Goal: Information Seeking & Learning: Learn about a topic

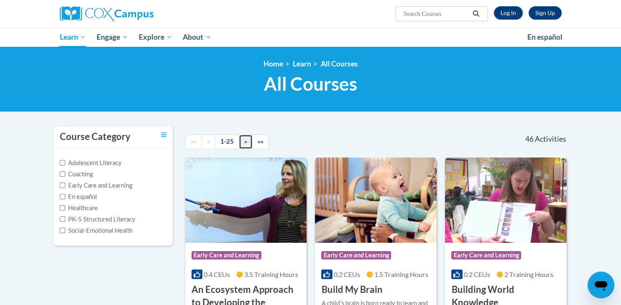
click at [241, 138] on link "»" at bounding box center [246, 142] width 14 height 15
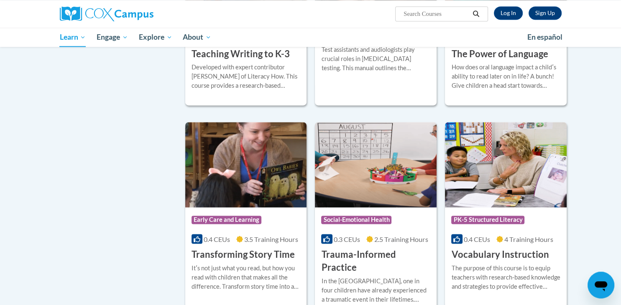
scroll to position [1315, 0]
click at [228, 217] on span "Early Care and Learning" at bounding box center [227, 221] width 70 height 8
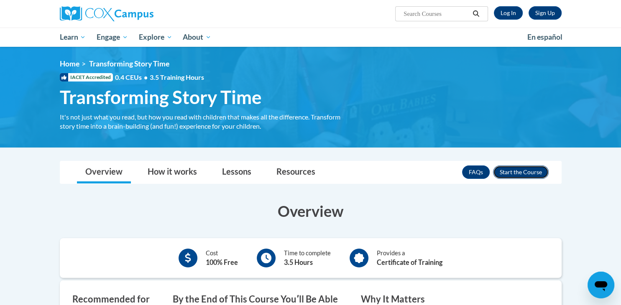
click at [517, 171] on button "Enroll" at bounding box center [521, 172] width 56 height 13
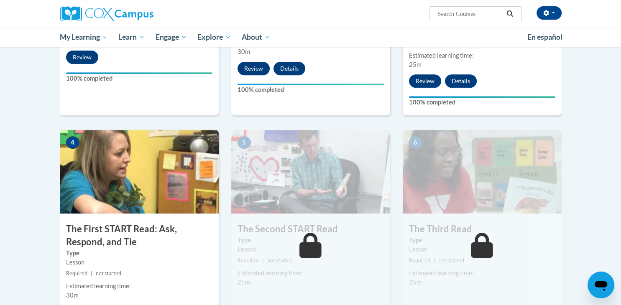
scroll to position [440, 0]
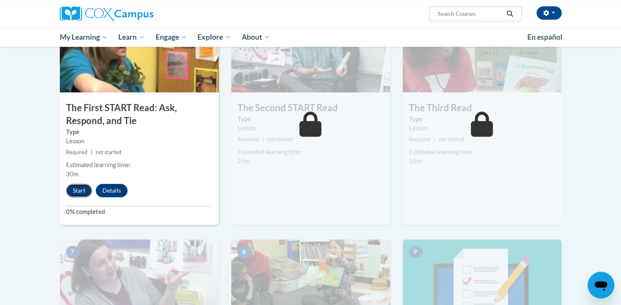
click at [76, 187] on button "Start" at bounding box center [79, 190] width 26 height 13
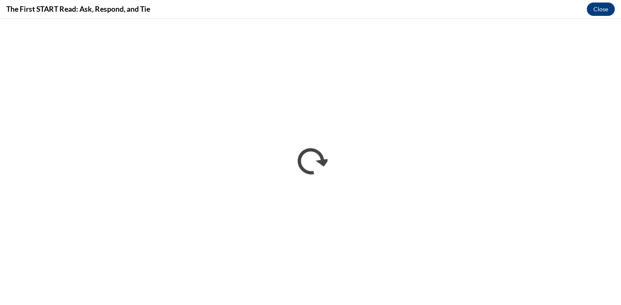
scroll to position [0, 0]
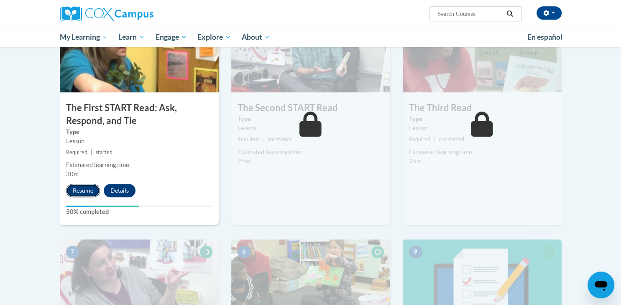
click at [82, 192] on button "Resume" at bounding box center [83, 190] width 34 height 13
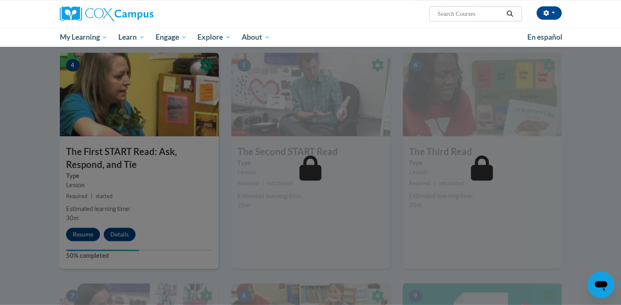
scroll to position [395, 0]
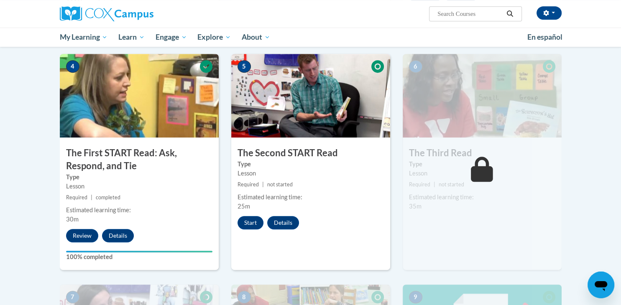
click at [246, 212] on div "5 The Second START Read Type Lesson Required | not started Estimated learning t…" at bounding box center [310, 162] width 159 height 216
click at [247, 223] on button "Start" at bounding box center [251, 222] width 26 height 13
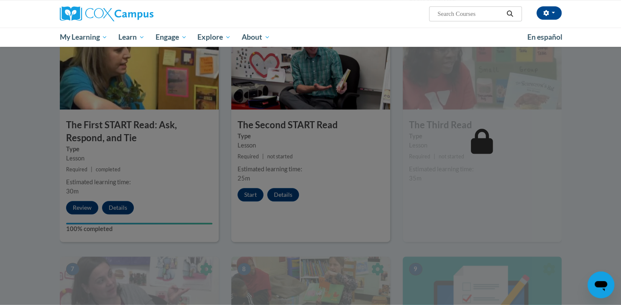
scroll to position [423, 0]
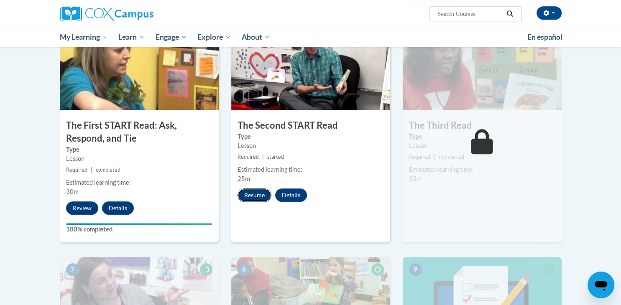
click at [258, 190] on button "Resume" at bounding box center [255, 195] width 34 height 13
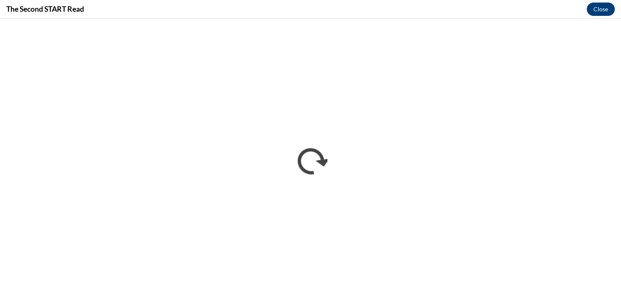
scroll to position [0, 0]
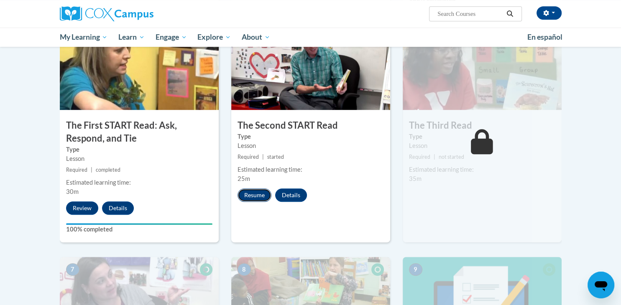
click at [258, 193] on button "Resume" at bounding box center [255, 195] width 34 height 13
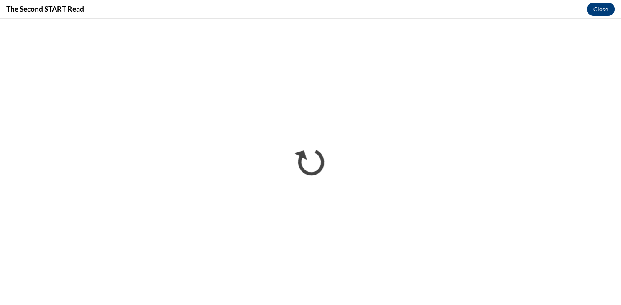
click at [603, 7] on button "Close" at bounding box center [601, 9] width 28 height 13
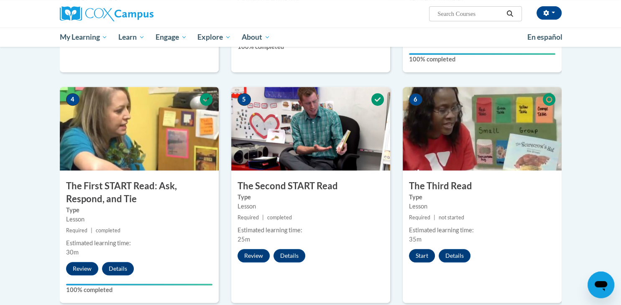
scroll to position [366, 0]
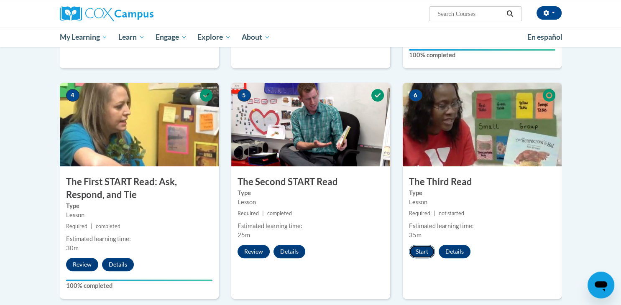
click at [429, 251] on button "Start" at bounding box center [422, 251] width 26 height 13
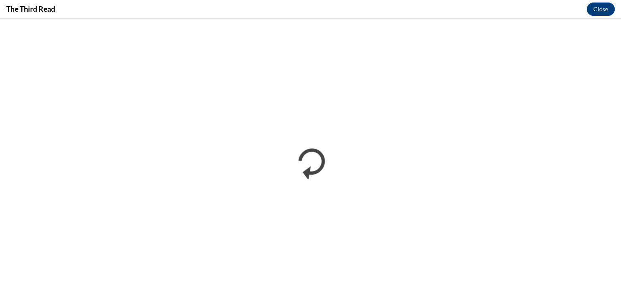
scroll to position [0, 0]
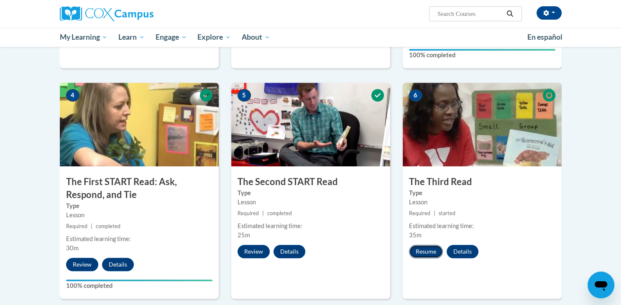
click at [426, 250] on button "Resume" at bounding box center [426, 251] width 34 height 13
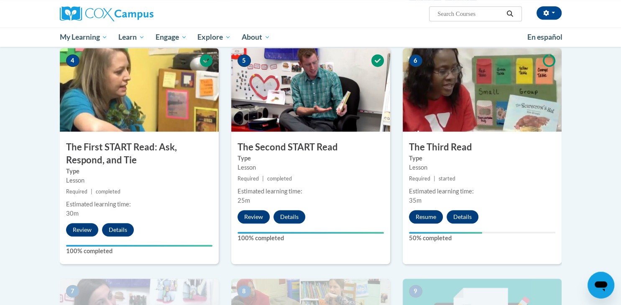
scroll to position [466, 0]
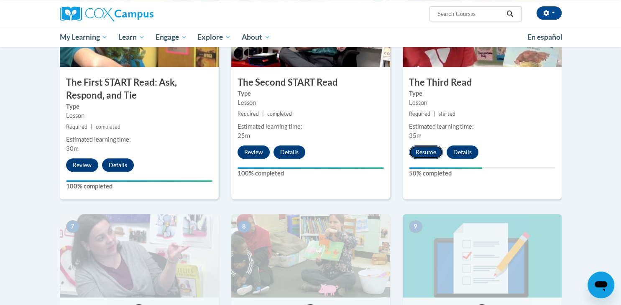
click at [421, 151] on button "Resume" at bounding box center [426, 152] width 34 height 13
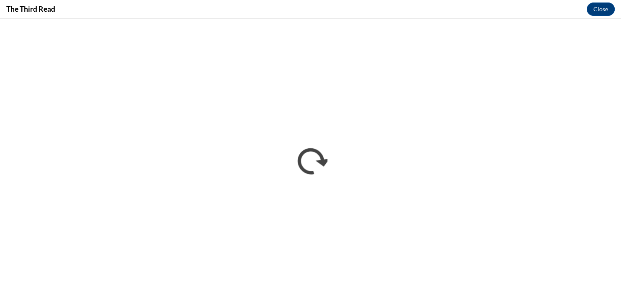
scroll to position [0, 0]
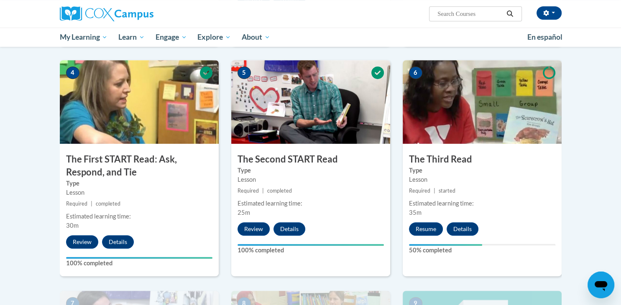
scroll to position [458, 0]
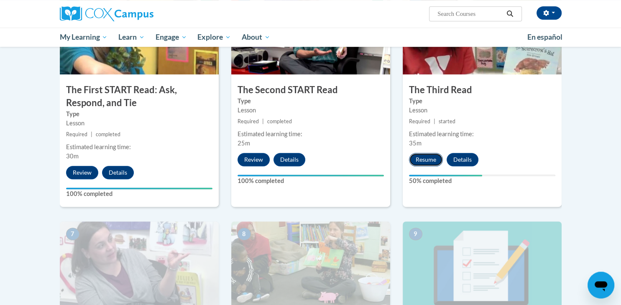
click at [429, 156] on button "Resume" at bounding box center [426, 159] width 34 height 13
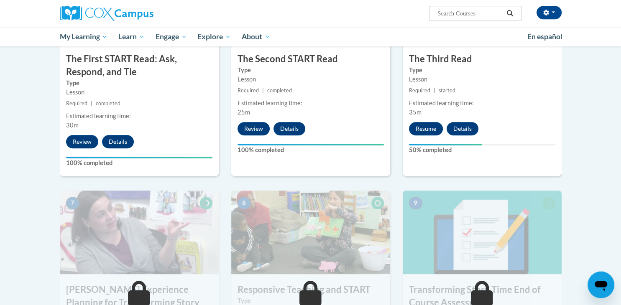
scroll to position [490, 0]
click at [430, 125] on button "Resume" at bounding box center [426, 128] width 34 height 13
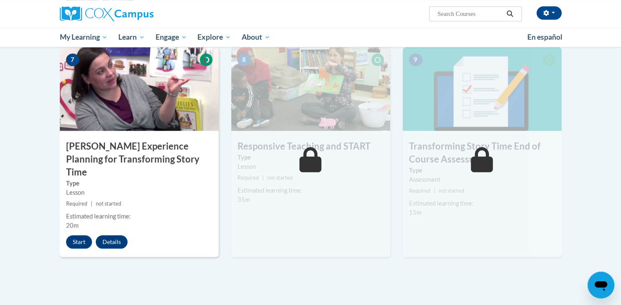
scroll to position [633, 0]
click at [84, 235] on button "Start" at bounding box center [79, 241] width 26 height 13
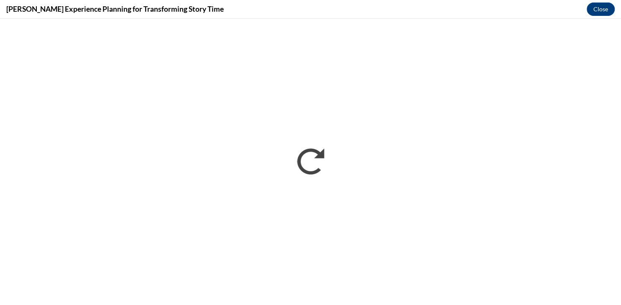
scroll to position [0, 0]
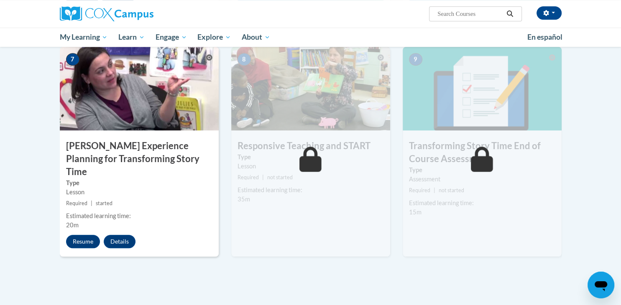
click at [586, 27] on div "Nang Phyo Than Khaing (Myanmar Time GMT+0630 ) My Profile Inbox My Transcripts …" at bounding box center [310, 23] width 621 height 47
click at [88, 235] on button "Resume" at bounding box center [83, 241] width 34 height 13
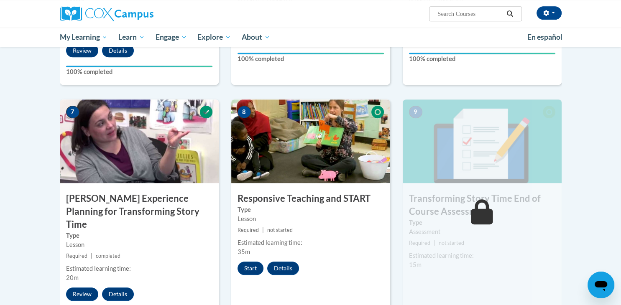
scroll to position [580, 0]
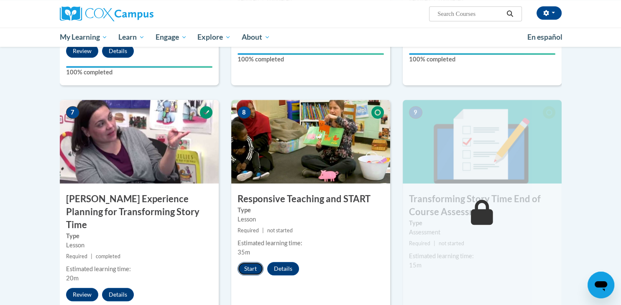
click at [250, 268] on button "Start" at bounding box center [251, 268] width 26 height 13
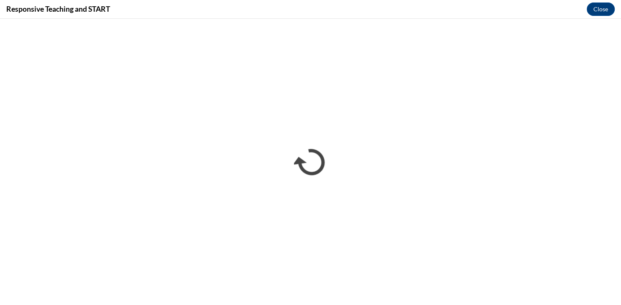
scroll to position [0, 0]
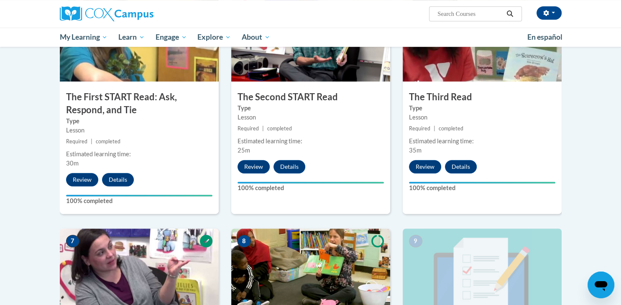
scroll to position [619, 0]
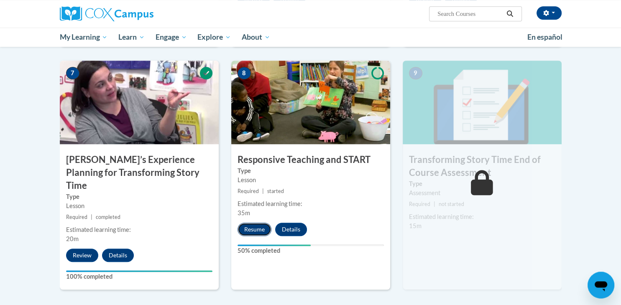
click at [257, 226] on button "Resume" at bounding box center [255, 229] width 34 height 13
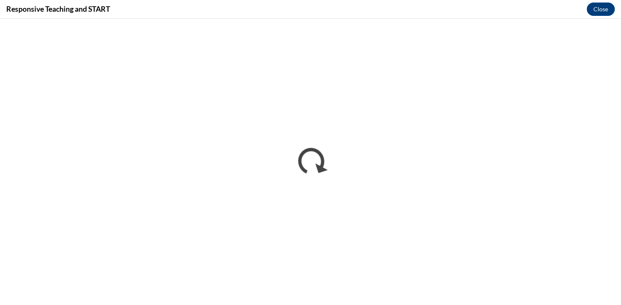
scroll to position [0, 0]
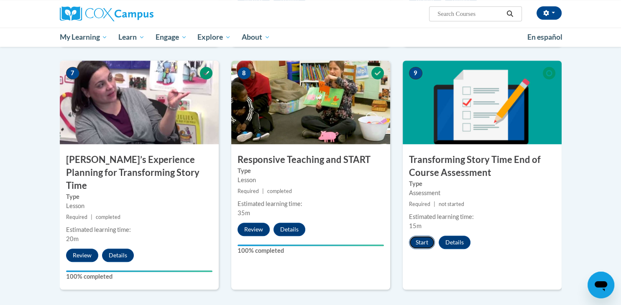
click at [418, 237] on button "Start" at bounding box center [422, 242] width 26 height 13
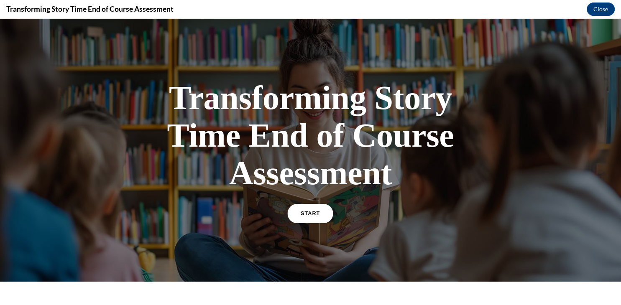
click at [314, 211] on link "START" at bounding box center [311, 213] width 46 height 19
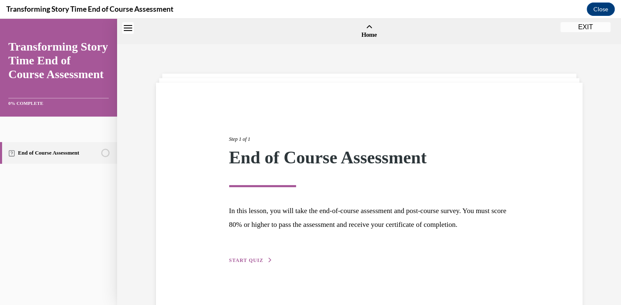
scroll to position [26, 0]
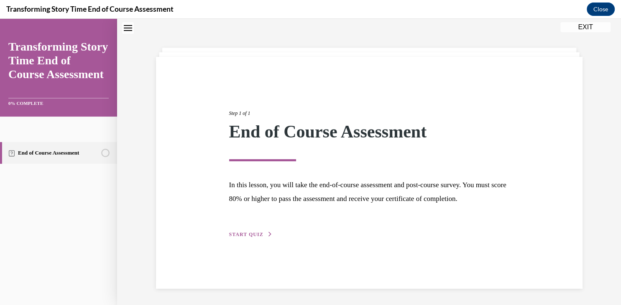
click at [241, 238] on button "START QUIZ" at bounding box center [251, 235] width 44 height 8
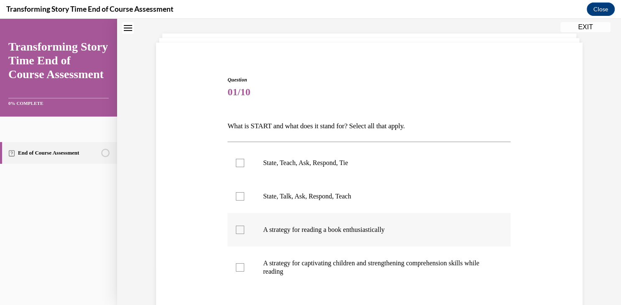
scroll to position [41, 0]
click at [238, 228] on div at bounding box center [240, 229] width 8 height 8
click at [238, 228] on input "A strategy for reading a book enthusiastically" at bounding box center [240, 229] width 8 height 8
checkbox input "true"
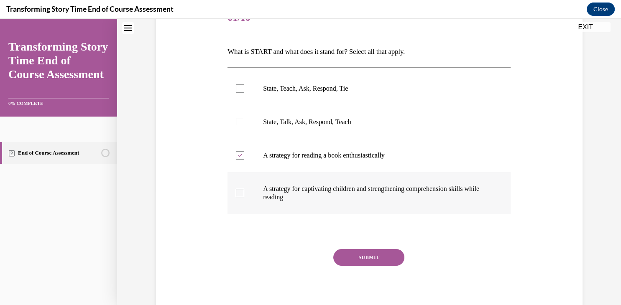
scroll to position [125, 0]
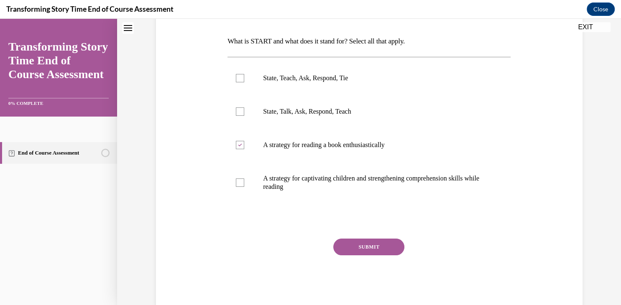
click at [354, 245] on button "SUBMIT" at bounding box center [368, 247] width 71 height 17
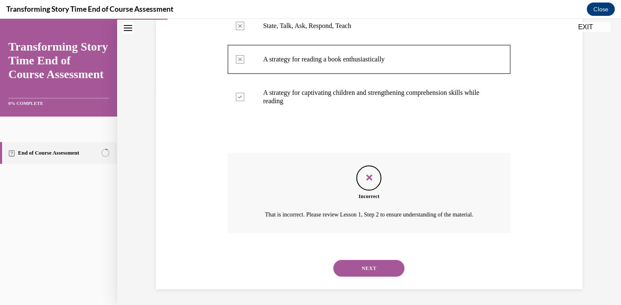
scroll to position [211, 0]
click at [374, 264] on button "NEXT" at bounding box center [368, 268] width 71 height 17
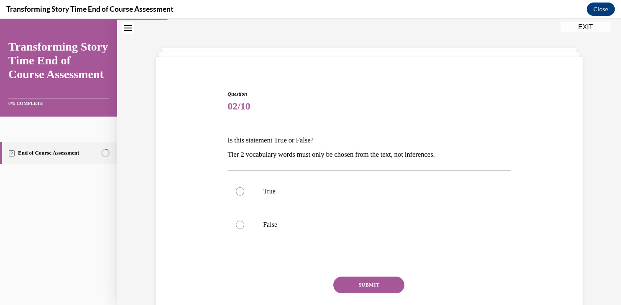
scroll to position [25, 0]
click at [240, 226] on div at bounding box center [240, 226] width 8 height 8
click at [240, 226] on input "False" at bounding box center [240, 226] width 8 height 8
radio input "true"
click at [361, 283] on button "SUBMIT" at bounding box center [368, 286] width 71 height 17
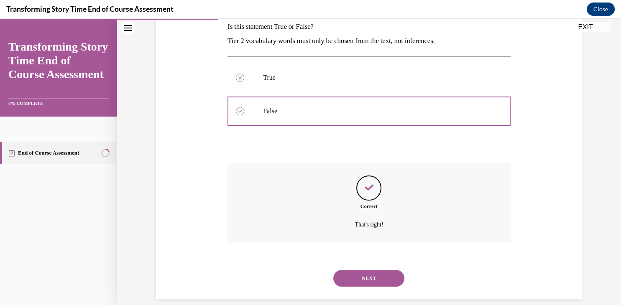
scroll to position [140, 0]
click at [355, 270] on button "NEXT" at bounding box center [368, 278] width 71 height 17
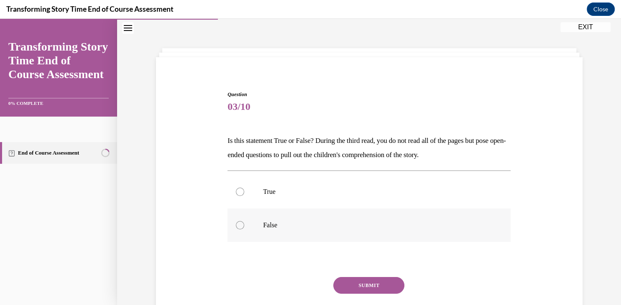
scroll to position [25, 0]
click at [235, 189] on label "True" at bounding box center [369, 192] width 283 height 33
click at [236, 189] on input "True" at bounding box center [240, 192] width 8 height 8
radio input "true"
click at [371, 281] on button "SUBMIT" at bounding box center [368, 286] width 71 height 17
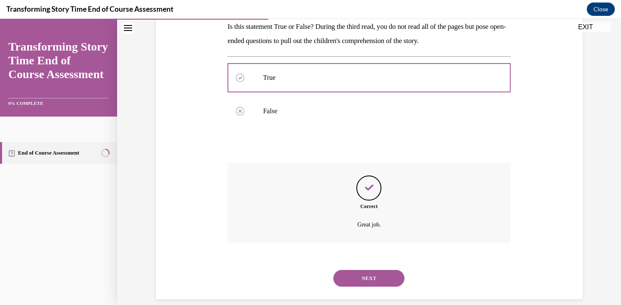
scroll to position [140, 0]
click at [372, 270] on button "NEXT" at bounding box center [368, 278] width 71 height 17
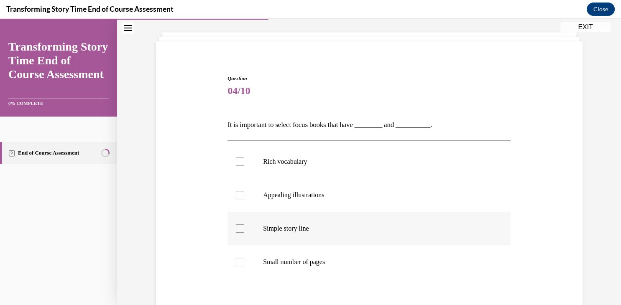
scroll to position [42, 0]
click at [241, 157] on div at bounding box center [240, 161] width 8 height 8
click at [241, 157] on input "Rich vocabulary" at bounding box center [240, 161] width 8 height 8
checkbox input "true"
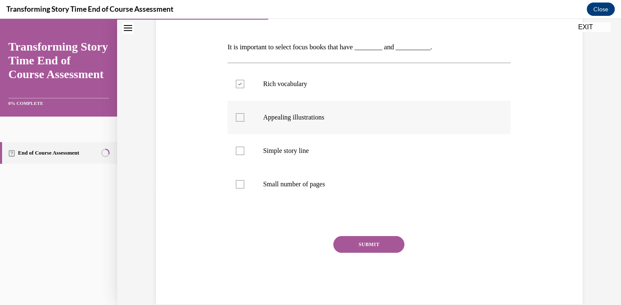
click at [241, 120] on div at bounding box center [240, 117] width 8 height 8
click at [241, 120] on input "Appealing illustrations" at bounding box center [240, 117] width 8 height 8
checkbox input "true"
click at [360, 238] on button "SUBMIT" at bounding box center [368, 244] width 71 height 17
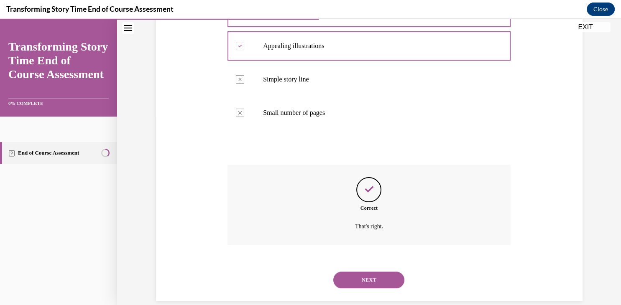
scroll to position [193, 0]
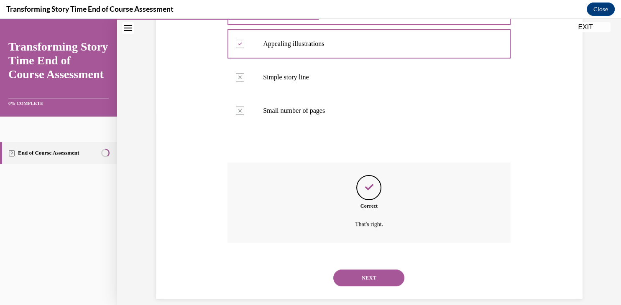
click at [373, 270] on button "NEXT" at bounding box center [368, 278] width 71 height 17
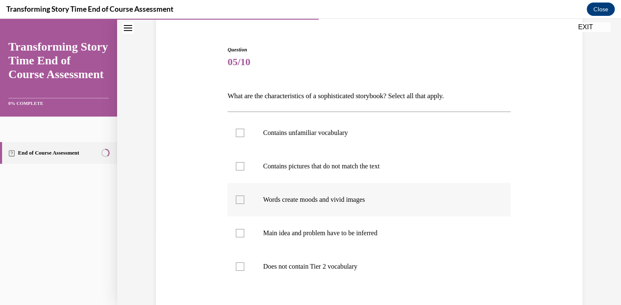
scroll to position [72, 0]
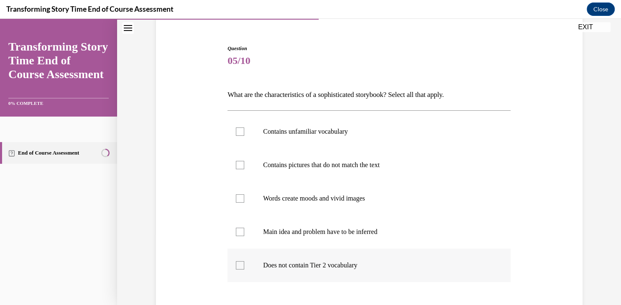
click at [236, 264] on div at bounding box center [240, 265] width 8 height 8
click at [236, 264] on input "Does not contain Tier 2 vocabulary" at bounding box center [240, 265] width 8 height 8
checkbox input "true"
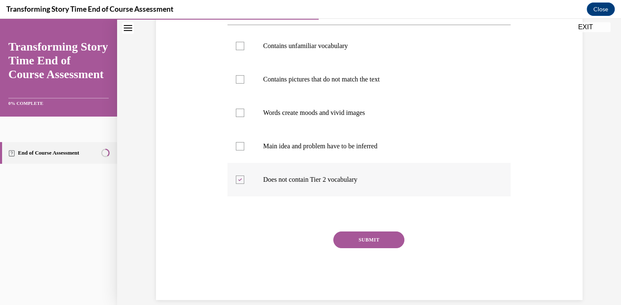
scroll to position [158, 0]
click at [373, 236] on button "SUBMIT" at bounding box center [368, 239] width 71 height 17
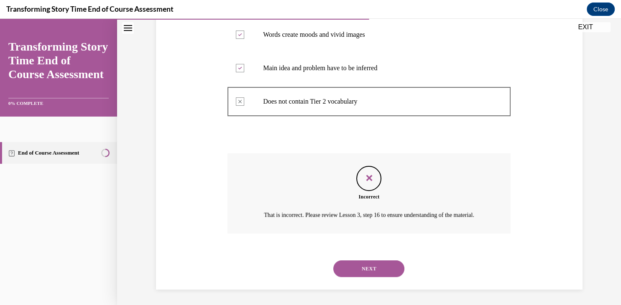
scroll to position [236, 0]
click at [391, 264] on button "NEXT" at bounding box center [368, 268] width 71 height 17
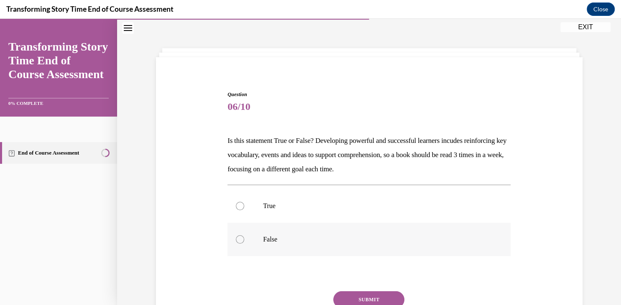
scroll to position [25, 0]
click at [243, 207] on div at bounding box center [240, 206] width 8 height 8
click at [243, 207] on input "True" at bounding box center [240, 206] width 8 height 8
radio input "true"
click at [379, 294] on button "SUBMIT" at bounding box center [368, 300] width 71 height 17
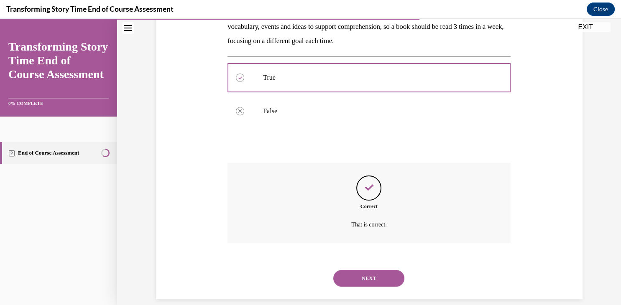
scroll to position [154, 0]
click at [373, 270] on button "NEXT" at bounding box center [368, 278] width 71 height 17
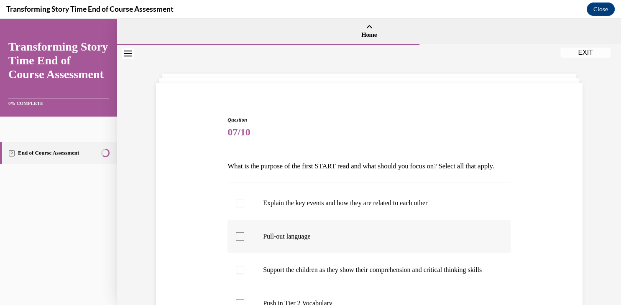
scroll to position [33, 0]
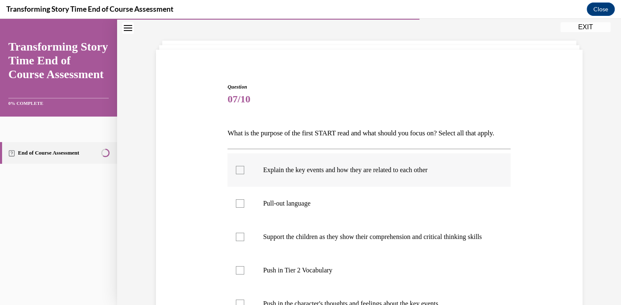
click at [240, 174] on div at bounding box center [240, 170] width 8 height 8
click at [240, 174] on input "Explain the key events and how they are related to each other" at bounding box center [240, 170] width 8 height 8
checkbox input "true"
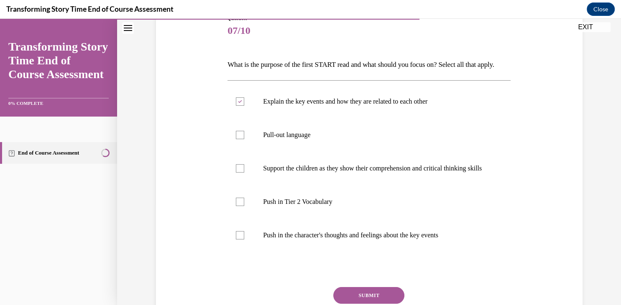
scroll to position [106, 0]
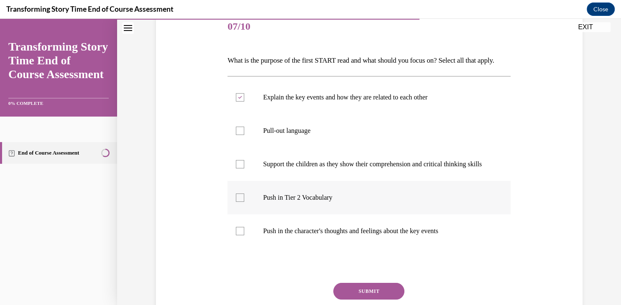
click at [241, 202] on div at bounding box center [240, 198] width 8 height 8
click at [241, 202] on input "Push in Tier 2 Vocabulary" at bounding box center [240, 198] width 8 height 8
checkbox input "true"
click at [241, 248] on label "Push in the character's thoughts and feelings about the key events" at bounding box center [369, 231] width 283 height 33
click at [241, 235] on input "Push in the character's thoughts and feelings about the key events" at bounding box center [240, 231] width 8 height 8
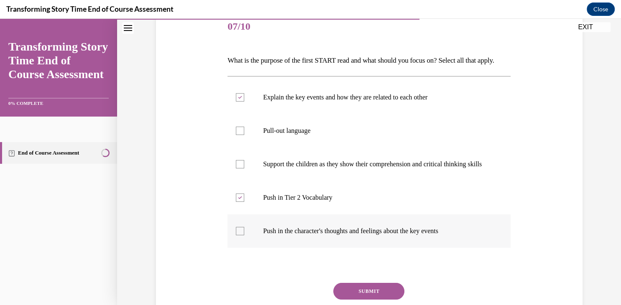
checkbox input "true"
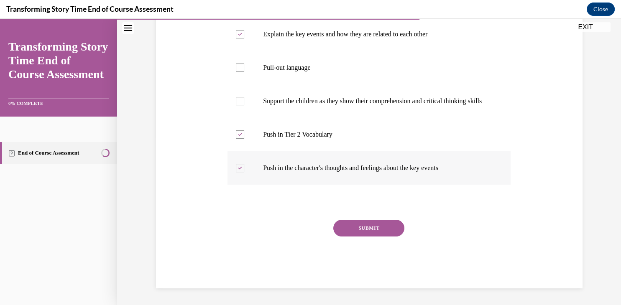
scroll to position [181, 0]
click at [382, 236] on button "SUBMIT" at bounding box center [368, 228] width 71 height 17
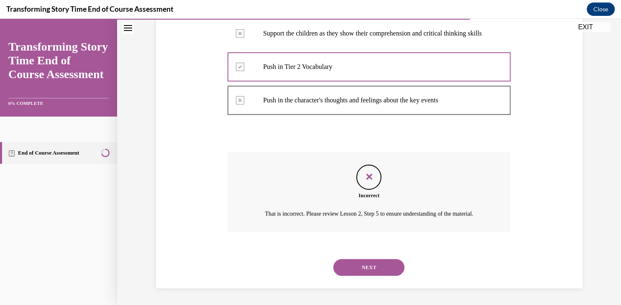
scroll to position [259, 0]
click at [374, 265] on button "NEXT" at bounding box center [368, 267] width 71 height 17
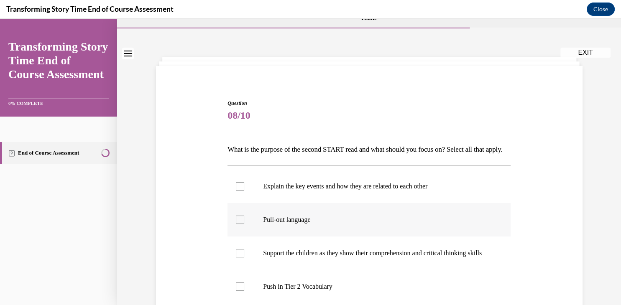
scroll to position [17, 0]
click at [238, 224] on div at bounding box center [240, 219] width 8 height 8
click at [238, 224] on input "Pull-out language" at bounding box center [240, 219] width 8 height 8
checkbox input "true"
click at [242, 257] on div at bounding box center [240, 253] width 8 height 8
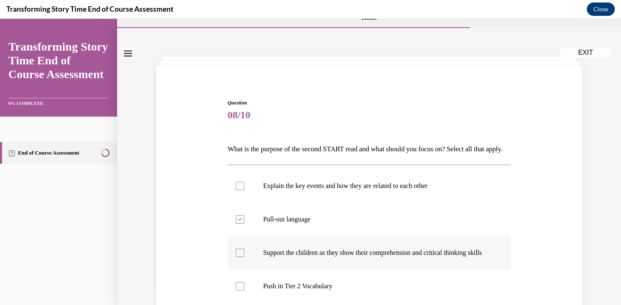
click at [242, 257] on input "Support the children as they show their comprehension and critical thinking ski…" at bounding box center [240, 253] width 8 height 8
checkbox input "true"
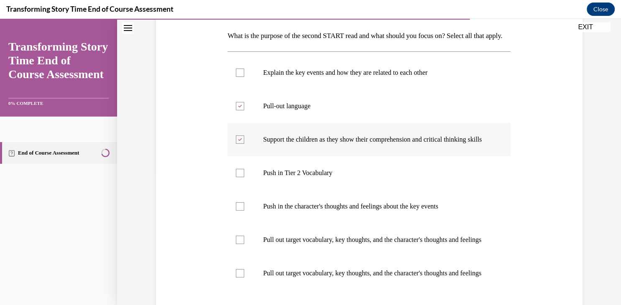
scroll to position [176, 0]
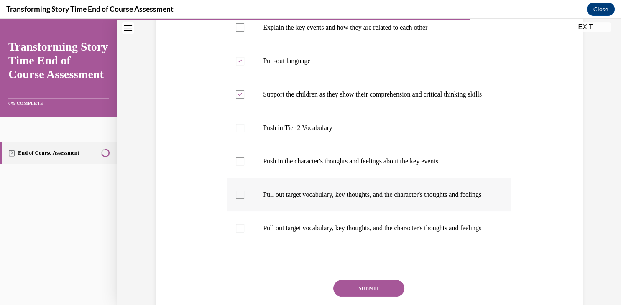
click at [238, 199] on div at bounding box center [240, 195] width 8 height 8
click at [238, 199] on input "Pull out target vocabulary, key thoughts, and the character's thoughts and feel…" at bounding box center [240, 195] width 8 height 8
checkbox input "true"
click at [242, 233] on div at bounding box center [240, 228] width 8 height 8
click at [242, 233] on input "Pull out target vocabulary, key thoughts, and the character's thoughts and feel…" at bounding box center [240, 228] width 8 height 8
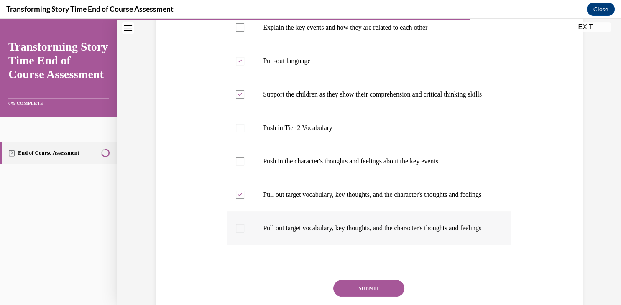
checkbox input "true"
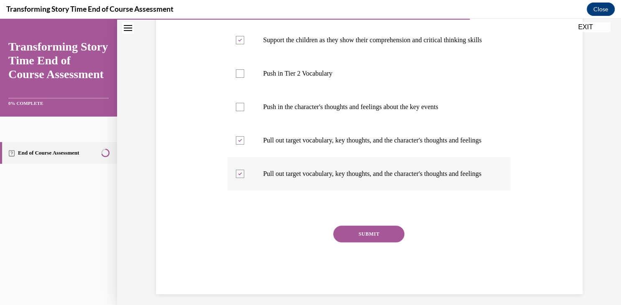
scroll to position [232, 0]
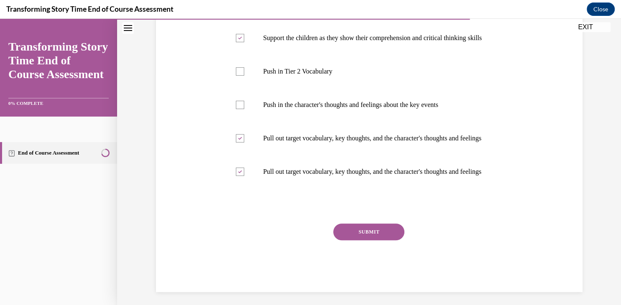
click at [354, 241] on button "SUBMIT" at bounding box center [368, 232] width 71 height 17
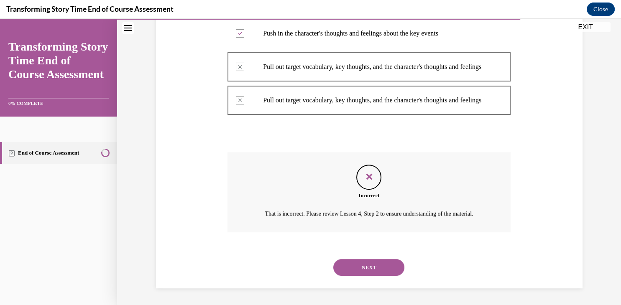
scroll to position [341, 0]
click at [373, 267] on button "NEXT" at bounding box center [368, 267] width 71 height 17
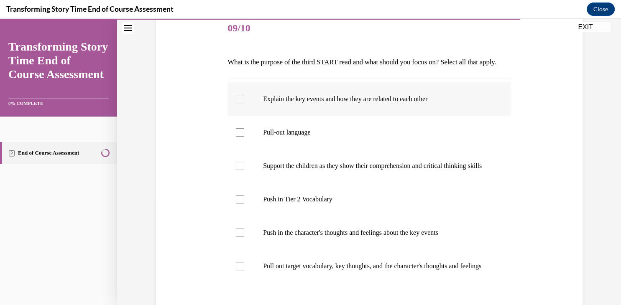
scroll to position [105, 0]
click at [240, 136] on div at bounding box center [240, 132] width 8 height 8
click at [240, 136] on input "Pull-out language" at bounding box center [240, 132] width 8 height 8
checkbox input "true"
click at [240, 170] on div at bounding box center [240, 165] width 8 height 8
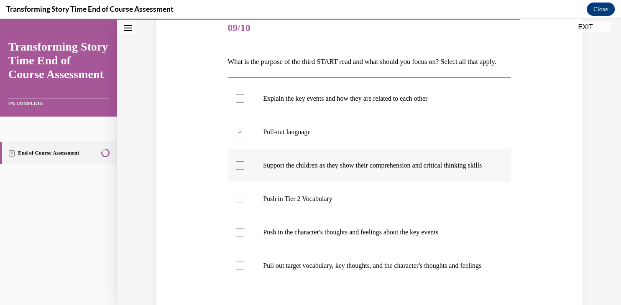
click at [240, 170] on input "Support the children as they show their comprehension and critical thinking ski…" at bounding box center [240, 165] width 8 height 8
checkbox input "true"
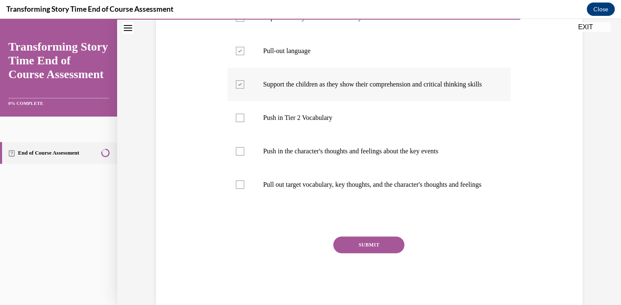
scroll to position [186, 0]
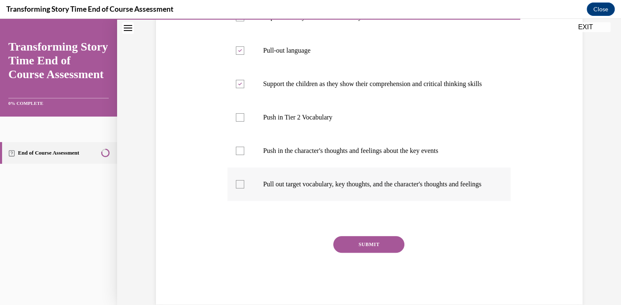
click at [238, 189] on div at bounding box center [240, 184] width 8 height 8
click at [238, 189] on input "Pull out target vocabulary, key thoughts, and the character's thoughts and feel…" at bounding box center [240, 184] width 8 height 8
checkbox input "true"
click at [369, 253] on button "SUBMIT" at bounding box center [368, 244] width 71 height 17
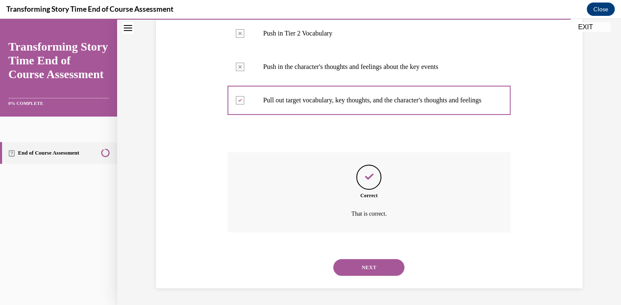
scroll to position [291, 0]
click at [364, 267] on button "NEXT" at bounding box center [368, 267] width 71 height 17
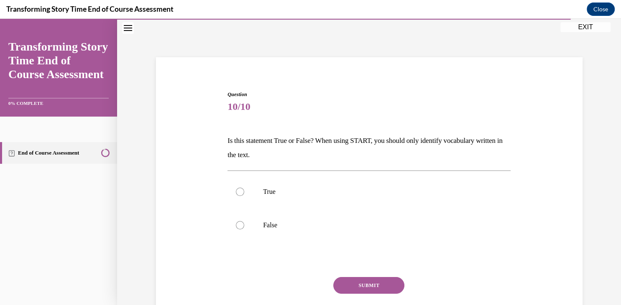
scroll to position [25, 0]
click at [243, 227] on div at bounding box center [240, 226] width 8 height 8
click at [243, 227] on input "False" at bounding box center [240, 226] width 8 height 8
radio input "true"
click at [378, 286] on button "SUBMIT" at bounding box center [368, 286] width 71 height 17
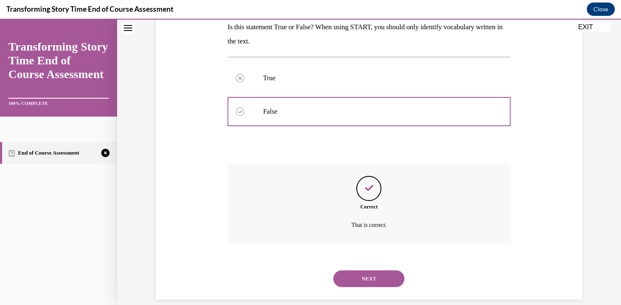
scroll to position [140, 0]
click at [377, 270] on button "NEXT" at bounding box center [368, 278] width 71 height 17
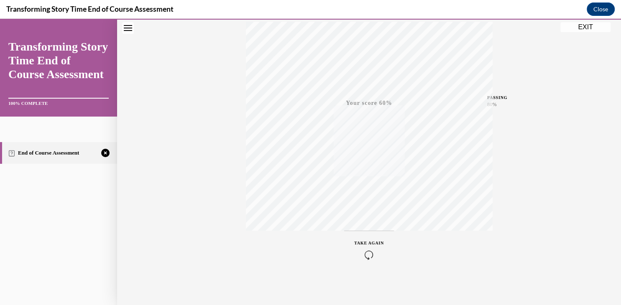
scroll to position [142, 0]
click at [372, 248] on div "TAKE AGAIN" at bounding box center [369, 250] width 30 height 20
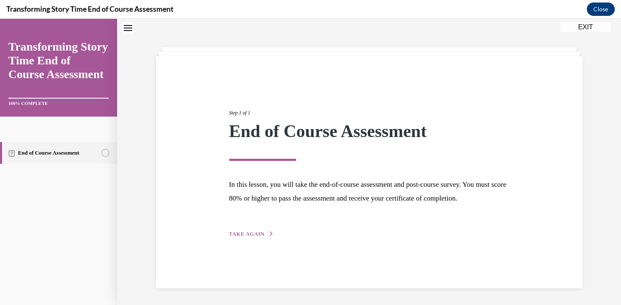
click at [244, 237] on span "TAKE AGAIN" at bounding box center [247, 234] width 36 height 6
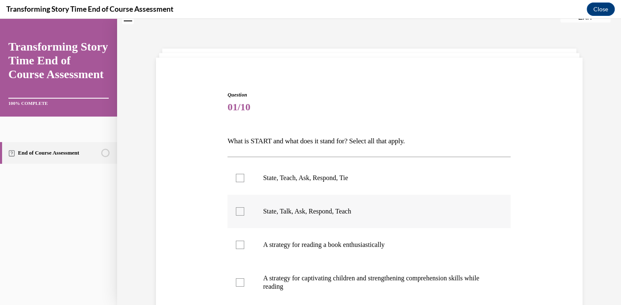
scroll to position [78, 0]
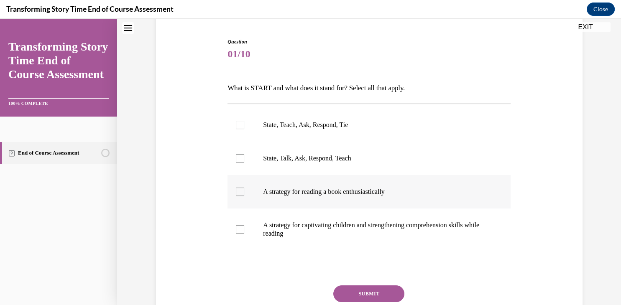
click at [242, 193] on div at bounding box center [240, 192] width 8 height 8
click at [242, 193] on input "A strategy for reading a book enthusiastically" at bounding box center [240, 192] width 8 height 8
checkbox input "true"
click at [241, 233] on div at bounding box center [240, 229] width 8 height 8
click at [241, 233] on input "A strategy for captivating children and strengthening comprehension skills whil…" at bounding box center [240, 229] width 8 height 8
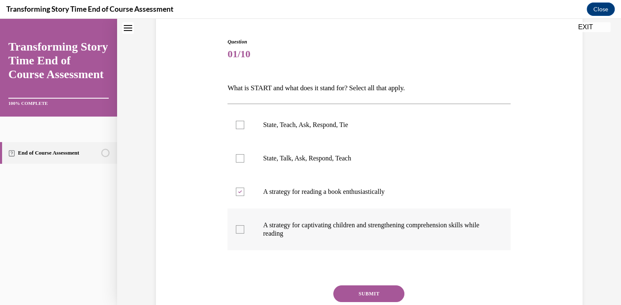
checkbox input "true"
click at [362, 289] on button "SUBMIT" at bounding box center [368, 294] width 71 height 17
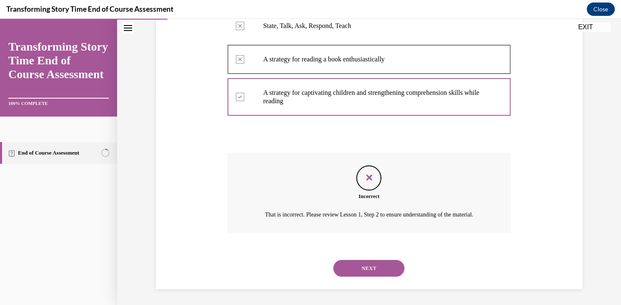
scroll to position [211, 0]
click at [378, 265] on button "NEXT" at bounding box center [368, 268] width 71 height 17
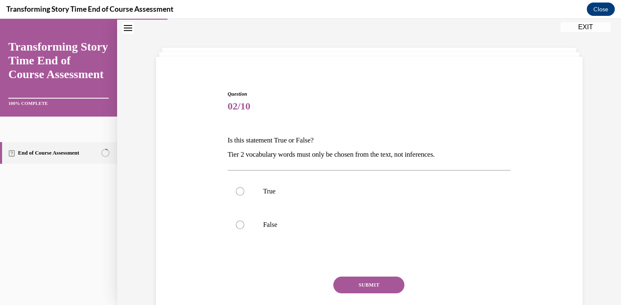
scroll to position [25, 0]
click at [240, 225] on div at bounding box center [240, 226] width 8 height 8
click at [240, 225] on input "False" at bounding box center [240, 226] width 8 height 8
radio input "true"
click at [377, 283] on button "SUBMIT" at bounding box center [368, 286] width 71 height 17
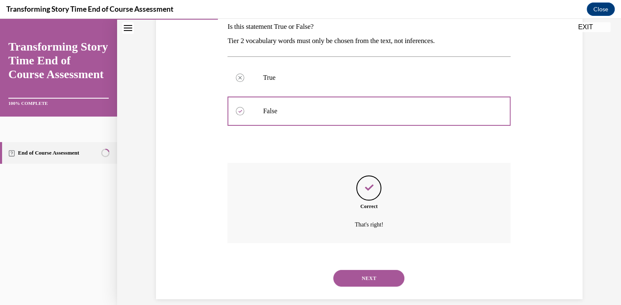
scroll to position [140, 0]
click at [376, 270] on button "NEXT" at bounding box center [368, 278] width 71 height 17
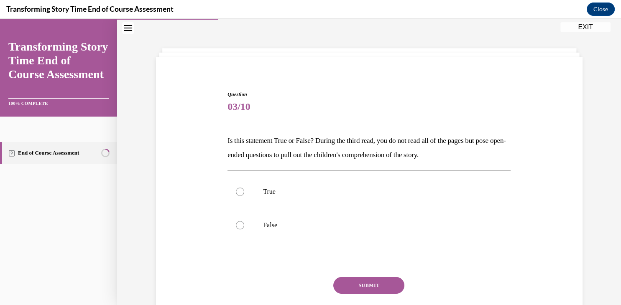
scroll to position [25, 0]
click at [237, 190] on div at bounding box center [240, 192] width 8 height 8
click at [237, 190] on input "True" at bounding box center [240, 192] width 8 height 8
radio input "true"
click at [371, 282] on button "SUBMIT" at bounding box center [368, 286] width 71 height 17
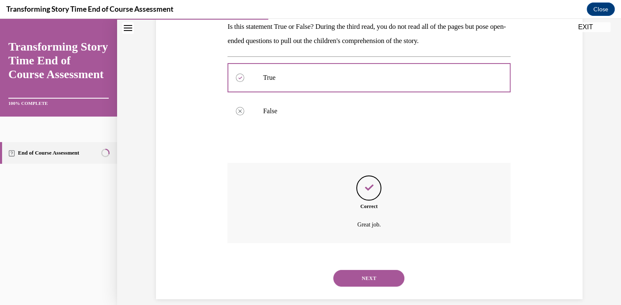
scroll to position [140, 0]
click at [369, 270] on button "NEXT" at bounding box center [368, 278] width 71 height 17
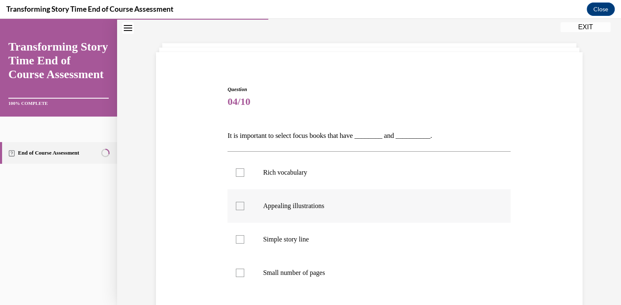
scroll to position [31, 0]
click at [238, 171] on div at bounding box center [240, 172] width 8 height 8
click at [238, 171] on input "Rich vocabulary" at bounding box center [240, 172] width 8 height 8
checkbox input "true"
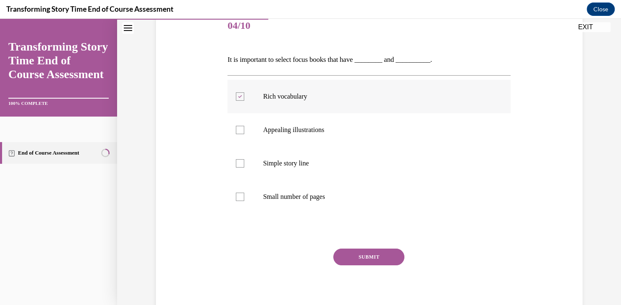
scroll to position [106, 0]
click at [240, 130] on div at bounding box center [240, 130] width 8 height 8
click at [240, 130] on input "Appealing illustrations" at bounding box center [240, 130] width 8 height 8
checkbox input "true"
click at [369, 261] on button "SUBMIT" at bounding box center [368, 257] width 71 height 17
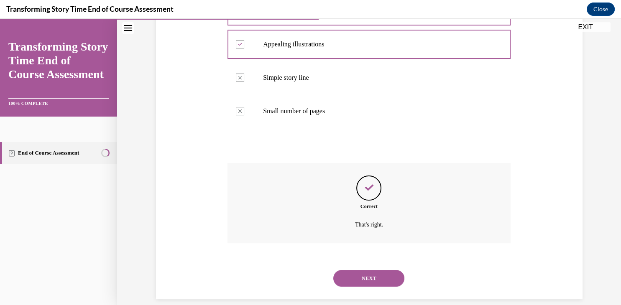
scroll to position [193, 0]
click at [372, 270] on button "NEXT" at bounding box center [368, 278] width 71 height 17
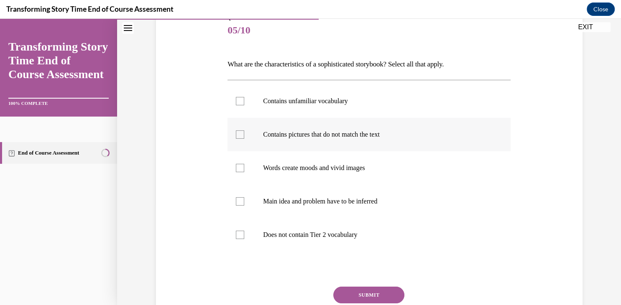
scroll to position [116, 0]
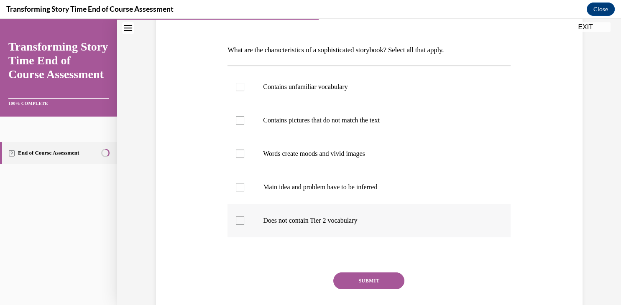
click at [242, 220] on div at bounding box center [240, 221] width 8 height 8
click at [242, 220] on input "Does not contain Tier 2 vocabulary" at bounding box center [240, 221] width 8 height 8
checkbox input "true"
click at [368, 272] on div "Question 05/10 What are the characteristics of a sophisticated storybook? Selec…" at bounding box center [369, 170] width 283 height 341
click at [365, 279] on button "SUBMIT" at bounding box center [368, 281] width 71 height 17
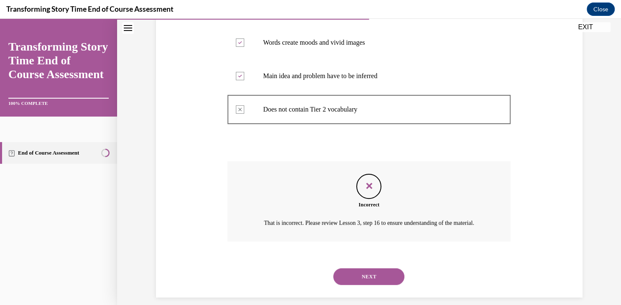
scroll to position [228, 0]
click at [373, 283] on button "NEXT" at bounding box center [368, 276] width 71 height 17
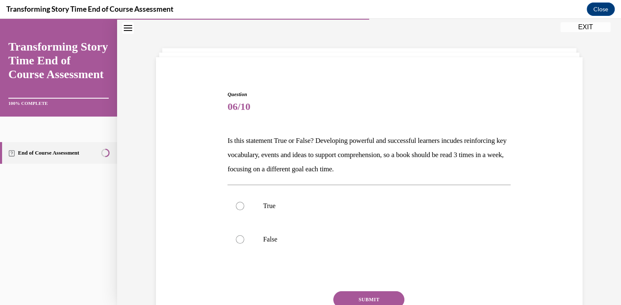
scroll to position [25, 0]
click at [240, 205] on div at bounding box center [240, 206] width 8 height 8
click at [240, 205] on input "True" at bounding box center [240, 206] width 8 height 8
radio input "true"
click at [364, 296] on button "SUBMIT" at bounding box center [368, 300] width 71 height 17
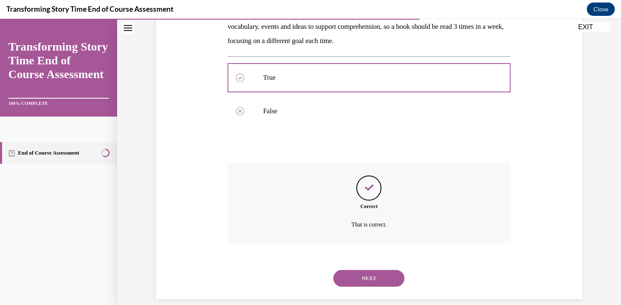
scroll to position [154, 0]
click at [379, 270] on button "NEXT" at bounding box center [368, 278] width 71 height 17
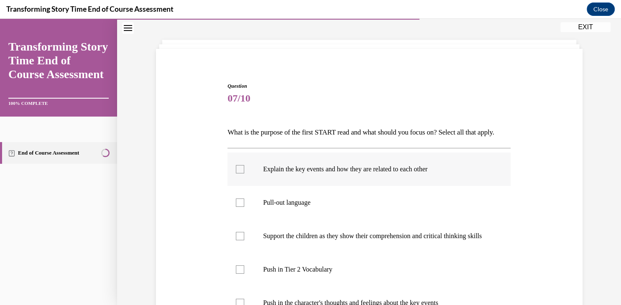
scroll to position [34, 0]
click at [243, 173] on div at bounding box center [240, 169] width 8 height 8
click at [243, 173] on input "Explain the key events and how they are related to each other" at bounding box center [240, 169] width 8 height 8
checkbox input "true"
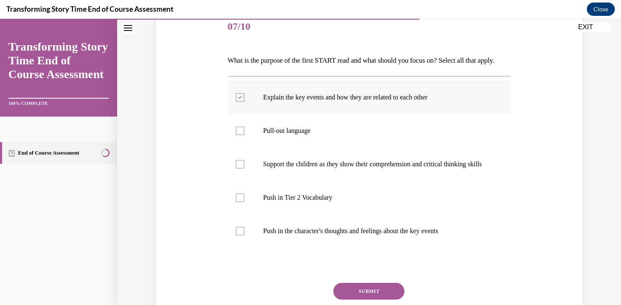
scroll to position [109, 0]
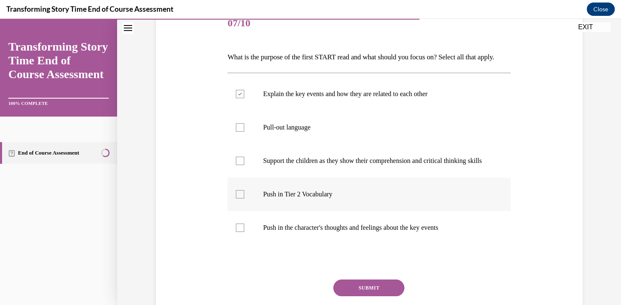
click at [240, 199] on div at bounding box center [240, 194] width 8 height 8
click at [240, 199] on input "Push in Tier 2 Vocabulary" at bounding box center [240, 194] width 8 height 8
checkbox input "true"
click at [243, 232] on div at bounding box center [240, 228] width 8 height 8
click at [243, 232] on input "Push in the character's thoughts and feelings about the key events" at bounding box center [240, 228] width 8 height 8
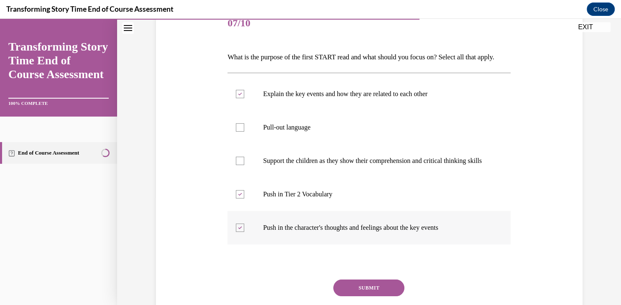
click at [243, 232] on div at bounding box center [240, 228] width 8 height 8
click at [243, 232] on input "Push in the character's thoughts and feelings about the key events" at bounding box center [240, 228] width 8 height 8
checkbox input "false"
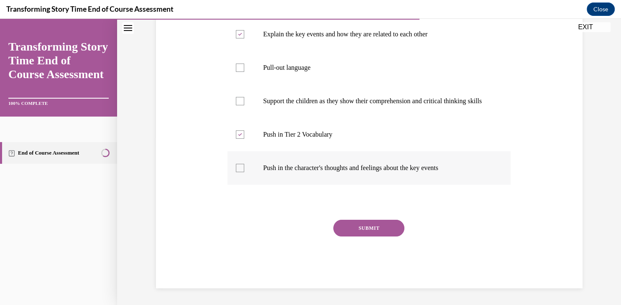
scroll to position [181, 0]
click at [368, 237] on button "SUBMIT" at bounding box center [368, 228] width 71 height 17
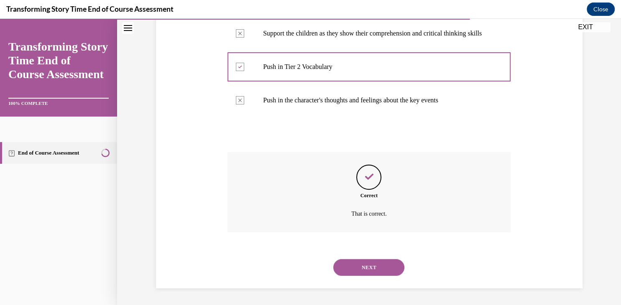
scroll to position [249, 0]
click at [371, 264] on button "NEXT" at bounding box center [368, 267] width 71 height 17
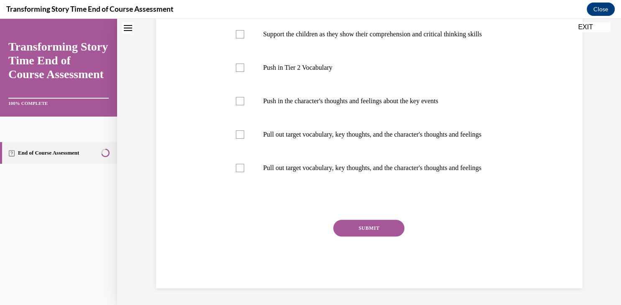
scroll to position [0, 0]
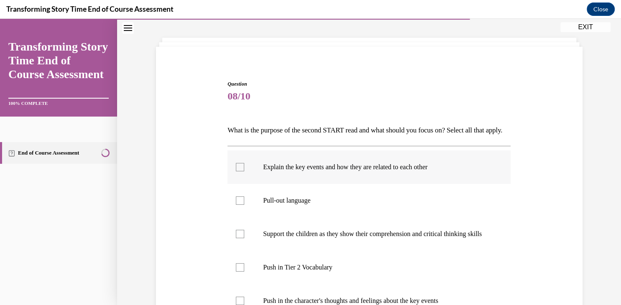
click at [309, 218] on label "Pull-out language" at bounding box center [369, 200] width 283 height 33
click at [244, 205] on input "Pull-out language" at bounding box center [240, 201] width 8 height 8
checkbox input "true"
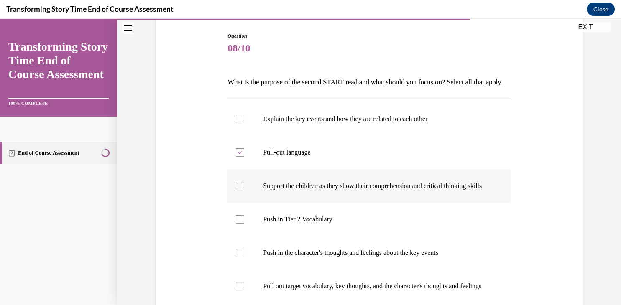
scroll to position [125, 0]
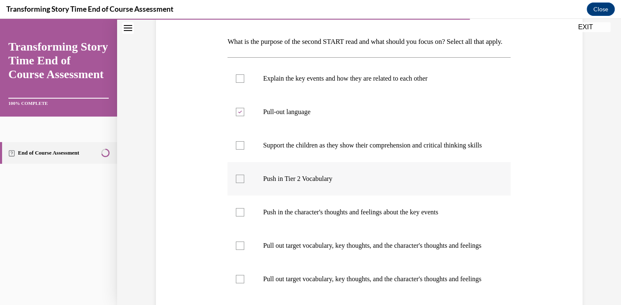
click at [238, 183] on div at bounding box center [240, 179] width 8 height 8
click at [238, 183] on input "Push in Tier 2 Vocabulary" at bounding box center [240, 179] width 8 height 8
checkbox input "true"
click at [238, 116] on div at bounding box center [240, 112] width 8 height 8
click at [238, 116] on input "Pull-out language" at bounding box center [240, 112] width 8 height 8
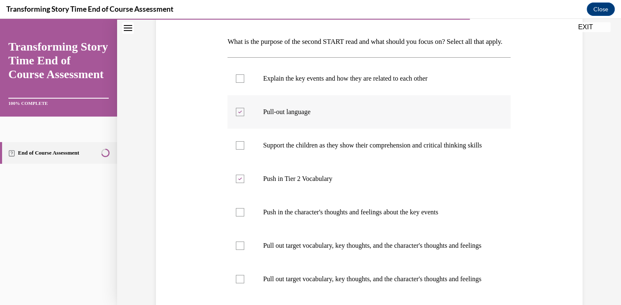
checkbox input "false"
click at [240, 217] on div at bounding box center [240, 212] width 8 height 8
click at [240, 217] on input "Push in the character's thoughts and feelings about the key events" at bounding box center [240, 212] width 8 height 8
checkbox input "true"
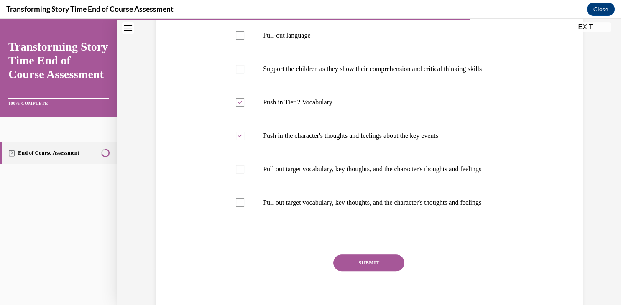
click at [381, 271] on button "SUBMIT" at bounding box center [368, 263] width 71 height 17
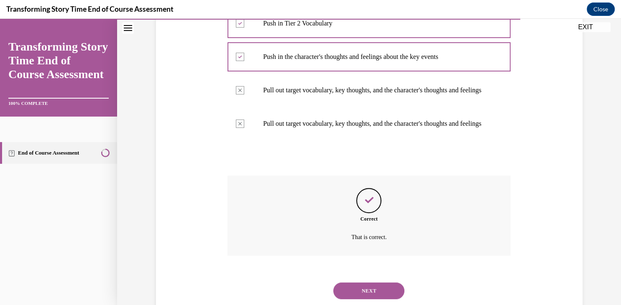
scroll to position [333, 0]
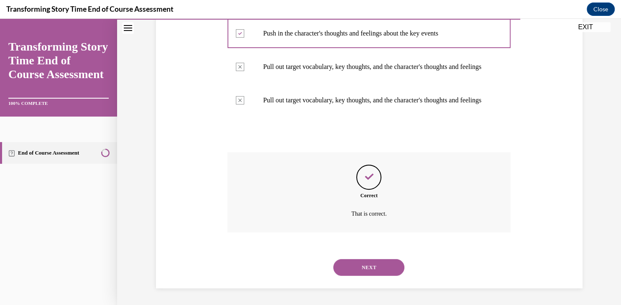
click at [374, 263] on button "NEXT" at bounding box center [368, 267] width 71 height 17
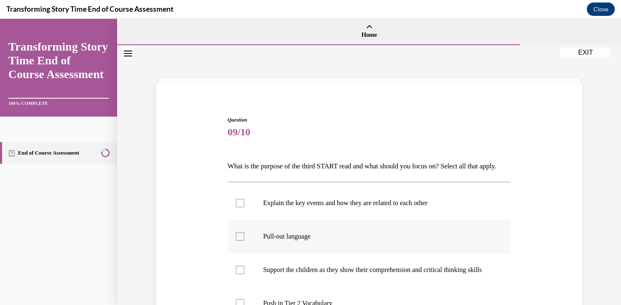
click at [239, 241] on div at bounding box center [240, 237] width 8 height 8
click at [239, 241] on input "Pull-out language" at bounding box center [240, 237] width 8 height 8
checkbox input "true"
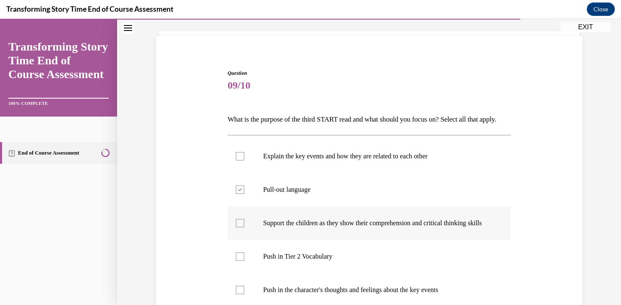
click at [238, 228] on div at bounding box center [240, 223] width 8 height 8
click at [238, 228] on input "Support the children as they show their comprehension and critical thinking ski…" at bounding box center [240, 223] width 8 height 8
checkbox input "true"
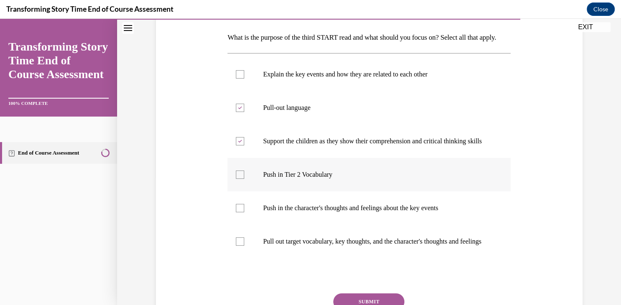
scroll to position [166, 0]
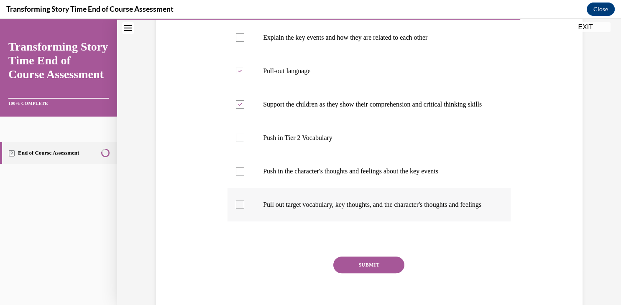
click at [238, 209] on div at bounding box center [240, 205] width 8 height 8
click at [238, 209] on input "Pull out target vocabulary, key thoughts, and the character's thoughts and feel…" at bounding box center [240, 205] width 8 height 8
checkbox input "true"
click at [360, 274] on button "SUBMIT" at bounding box center [368, 265] width 71 height 17
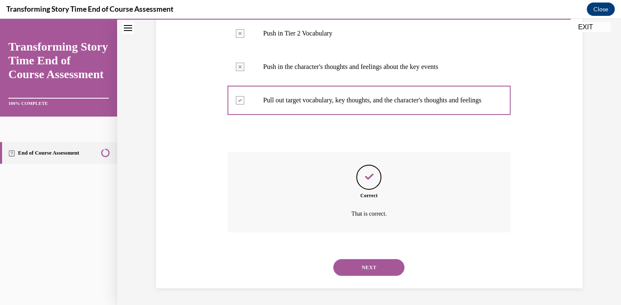
scroll to position [291, 0]
click at [386, 273] on button "NEXT" at bounding box center [368, 267] width 71 height 17
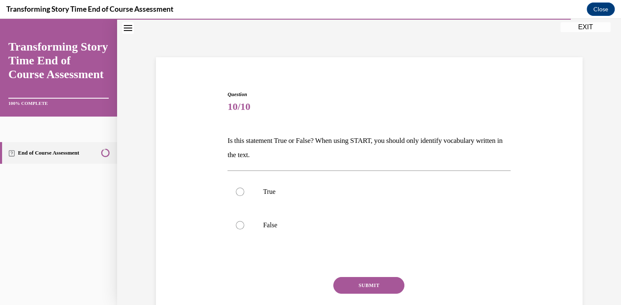
scroll to position [25, 0]
click at [237, 222] on label "False" at bounding box center [369, 225] width 283 height 33
click at [237, 222] on input "False" at bounding box center [240, 226] width 8 height 8
radio input "true"
click at [380, 285] on button "SUBMIT" at bounding box center [368, 286] width 71 height 17
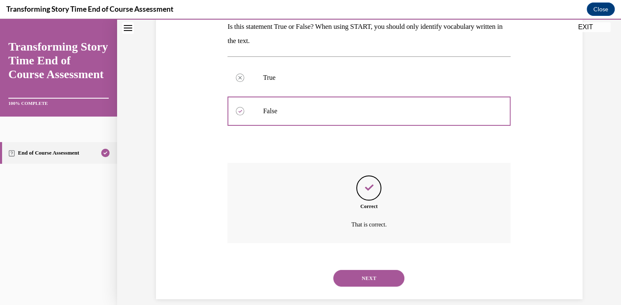
scroll to position [140, 0]
click at [374, 270] on button "NEXT" at bounding box center [368, 278] width 71 height 17
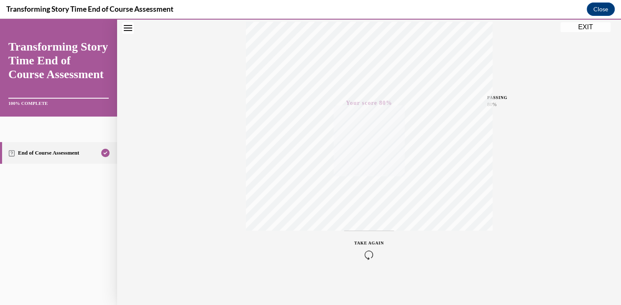
scroll to position [142, 0]
click at [370, 251] on icon "button" at bounding box center [369, 254] width 30 height 9
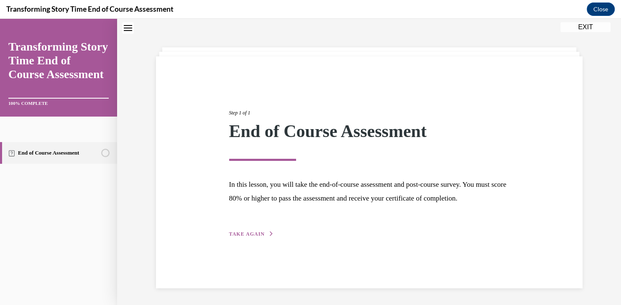
click at [266, 238] on button "TAKE AGAIN" at bounding box center [251, 234] width 45 height 8
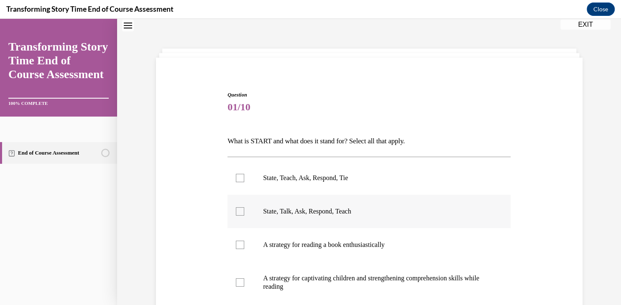
scroll to position [60, 0]
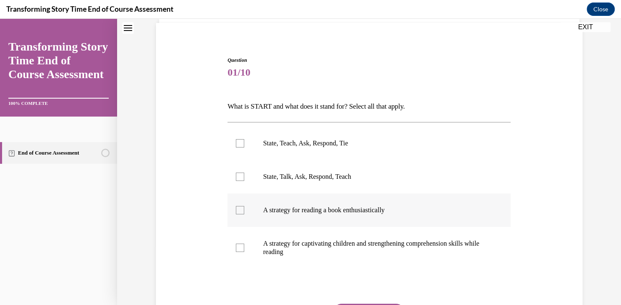
click at [236, 210] on div at bounding box center [240, 210] width 8 height 8
click at [236, 210] on input "A strategy for reading a book enthusiastically" at bounding box center [240, 210] width 8 height 8
checkbox input "true"
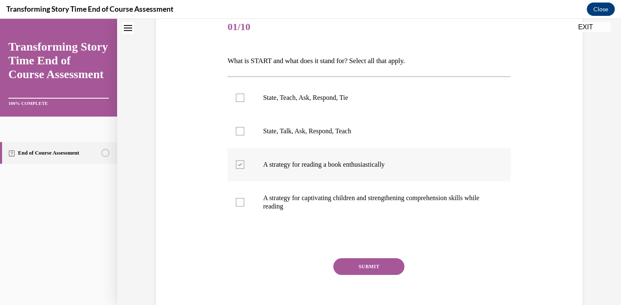
scroll to position [107, 0]
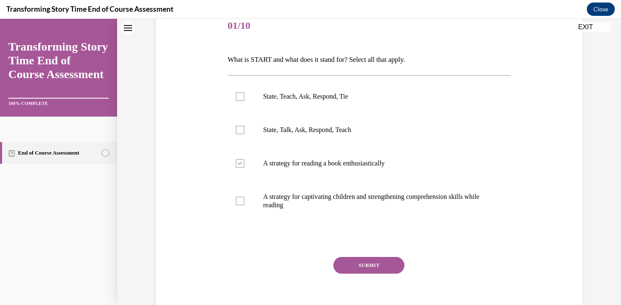
click at [350, 267] on button "SUBMIT" at bounding box center [368, 265] width 71 height 17
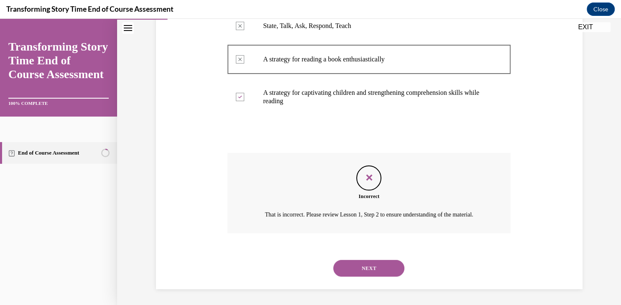
scroll to position [211, 0]
click at [356, 267] on button "NEXT" at bounding box center [368, 268] width 71 height 17
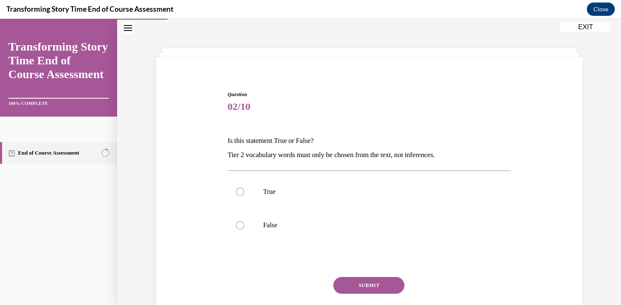
scroll to position [25, 0]
click at [239, 226] on div at bounding box center [240, 226] width 8 height 8
click at [239, 226] on input "False" at bounding box center [240, 226] width 8 height 8
radio input "true"
click at [363, 283] on button "SUBMIT" at bounding box center [368, 286] width 71 height 17
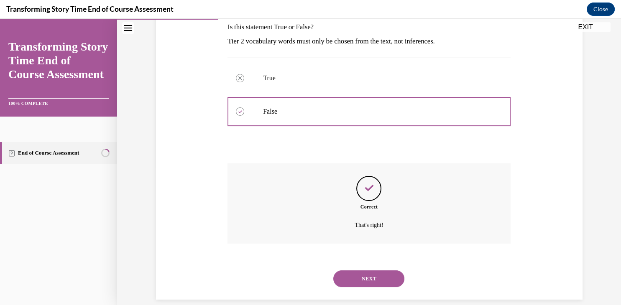
scroll to position [140, 0]
click at [368, 270] on button "NEXT" at bounding box center [368, 278] width 71 height 17
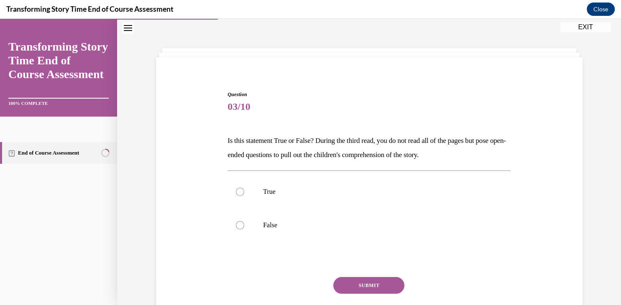
scroll to position [25, 0]
click at [240, 190] on div at bounding box center [240, 192] width 8 height 8
click at [240, 190] on input "True" at bounding box center [240, 192] width 8 height 8
radio input "true"
click at [367, 284] on button "SUBMIT" at bounding box center [368, 286] width 71 height 17
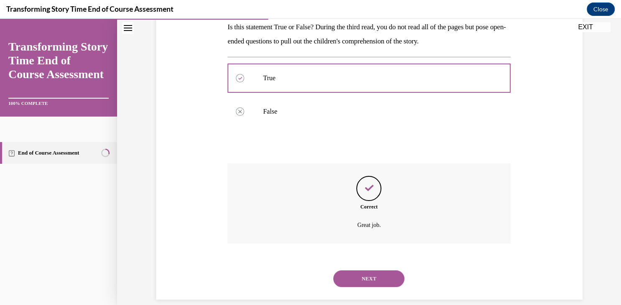
scroll to position [140, 0]
click at [374, 270] on button "NEXT" at bounding box center [368, 278] width 71 height 17
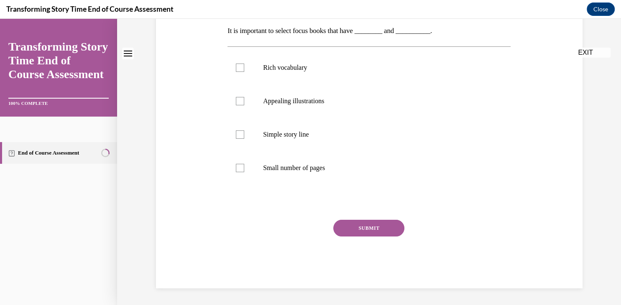
scroll to position [0, 0]
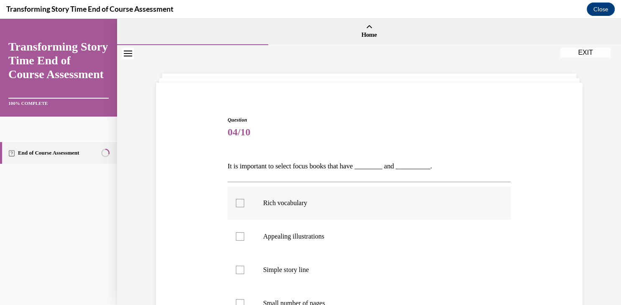
click at [240, 202] on div at bounding box center [240, 203] width 8 height 8
click at [240, 202] on input "Rich vocabulary" at bounding box center [240, 203] width 8 height 8
checkbox input "true"
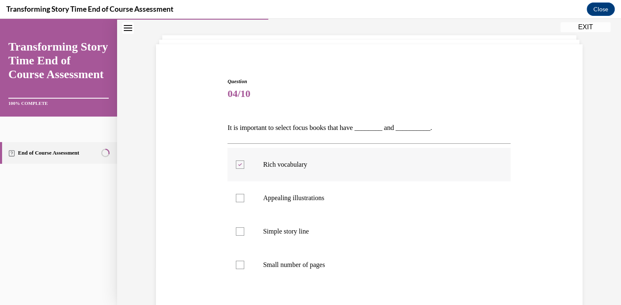
scroll to position [44, 0]
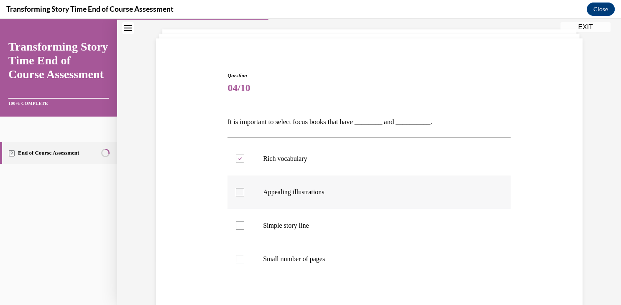
click at [238, 190] on div at bounding box center [240, 192] width 8 height 8
click at [238, 190] on input "Appealing illustrations" at bounding box center [240, 192] width 8 height 8
checkbox input "true"
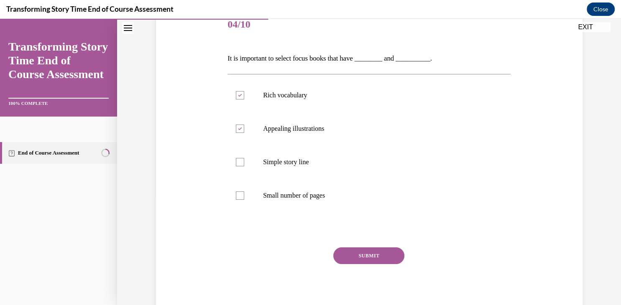
click at [366, 253] on button "SUBMIT" at bounding box center [368, 256] width 71 height 17
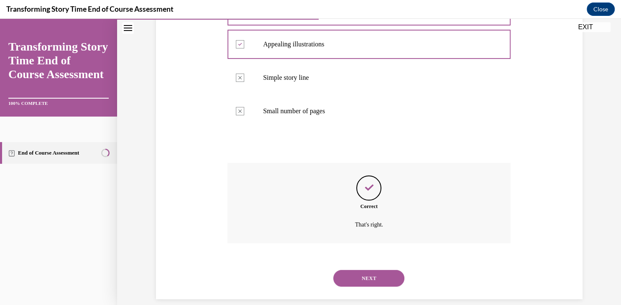
scroll to position [193, 0]
click at [376, 275] on button "NEXT" at bounding box center [368, 278] width 71 height 17
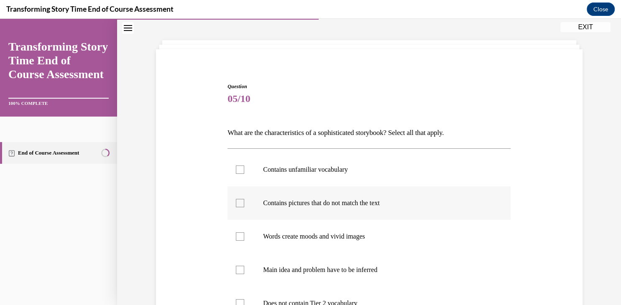
scroll to position [34, 0]
click at [241, 165] on div at bounding box center [240, 169] width 8 height 8
click at [241, 165] on input "Contains unfamiliar vocabulary" at bounding box center [240, 169] width 8 height 8
checkbox input "true"
click at [241, 199] on div at bounding box center [240, 203] width 8 height 8
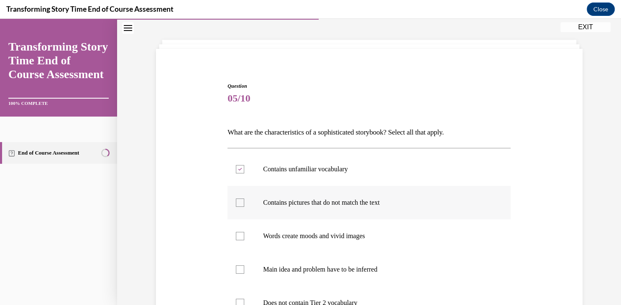
click at [241, 199] on input "Contains pictures that do not match the text" at bounding box center [240, 203] width 8 height 8
checkbox input "true"
click at [240, 236] on div at bounding box center [240, 236] width 8 height 8
click at [240, 236] on input "Words create moods and vivid images" at bounding box center [240, 236] width 8 height 8
checkbox input "true"
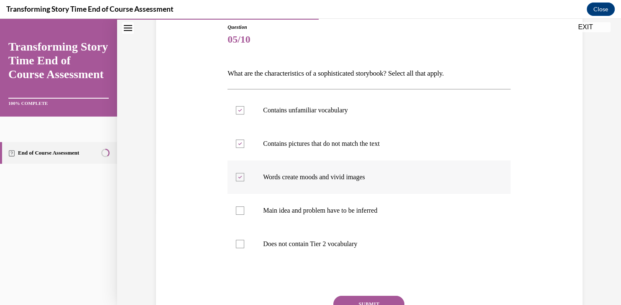
scroll to position [96, 0]
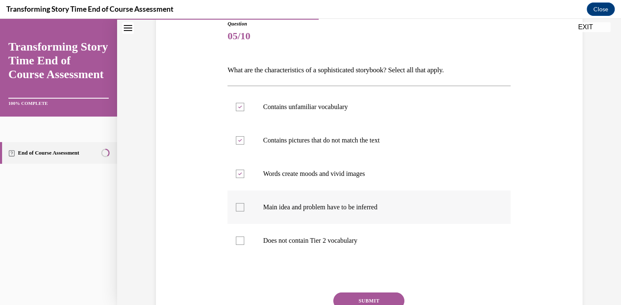
click at [241, 210] on div at bounding box center [240, 207] width 8 height 8
click at [241, 210] on input "Main idea and problem have to be inferred" at bounding box center [240, 207] width 8 height 8
checkbox input "true"
click at [370, 299] on button "SUBMIT" at bounding box center [368, 301] width 71 height 17
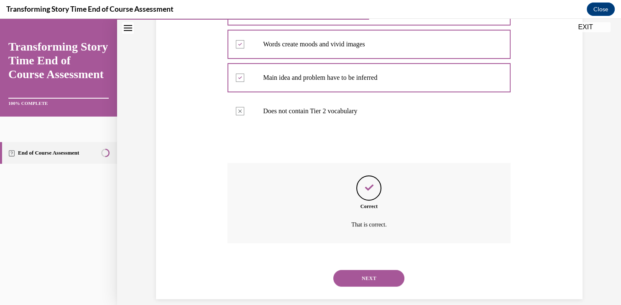
scroll to position [226, 0]
click at [362, 270] on button "NEXT" at bounding box center [368, 278] width 71 height 17
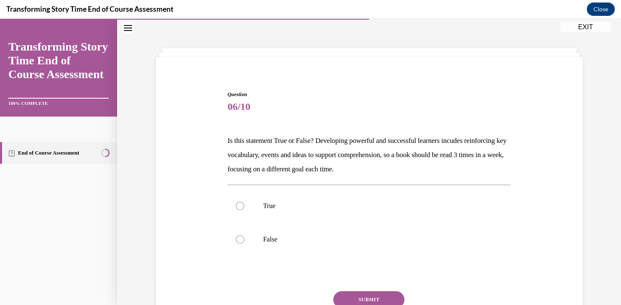
scroll to position [25, 0]
click at [242, 209] on div at bounding box center [240, 206] width 8 height 8
click at [242, 209] on input "True" at bounding box center [240, 206] width 8 height 8
radio input "true"
click at [381, 296] on button "SUBMIT" at bounding box center [368, 300] width 71 height 17
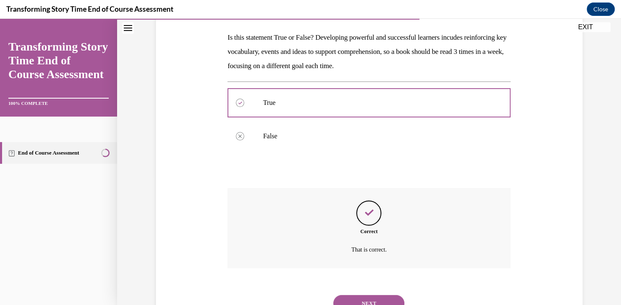
scroll to position [154, 0]
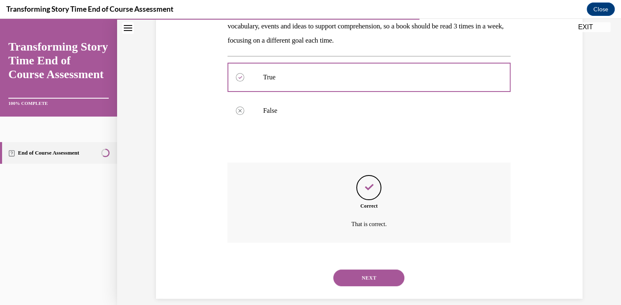
click at [376, 270] on button "NEXT" at bounding box center [368, 278] width 71 height 17
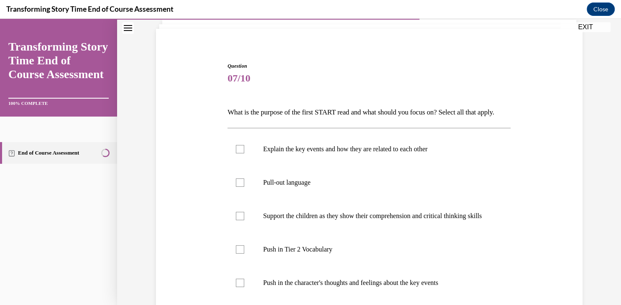
scroll to position [54, 0]
click at [240, 153] on div at bounding box center [240, 149] width 8 height 8
click at [240, 153] on input "Explain the key events and how they are related to each other" at bounding box center [240, 149] width 8 height 8
checkbox input "true"
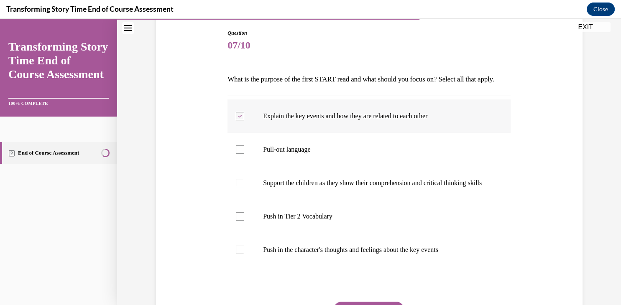
scroll to position [91, 0]
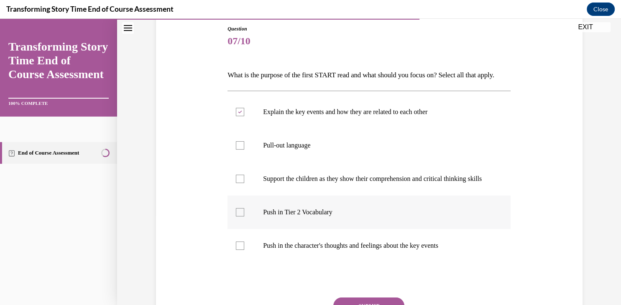
click at [238, 217] on div at bounding box center [240, 212] width 8 height 8
click at [238, 217] on input "Push in Tier 2 Vocabulary" at bounding box center [240, 212] width 8 height 8
checkbox input "true"
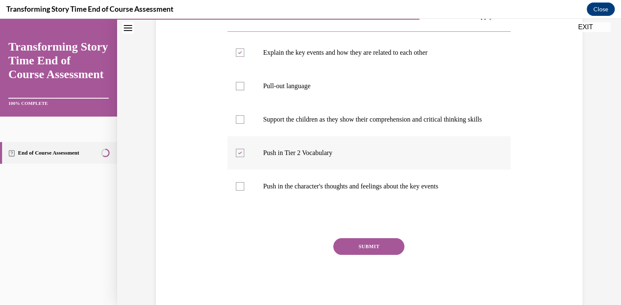
scroll to position [151, 0]
click at [378, 255] on button "SUBMIT" at bounding box center [368, 246] width 71 height 17
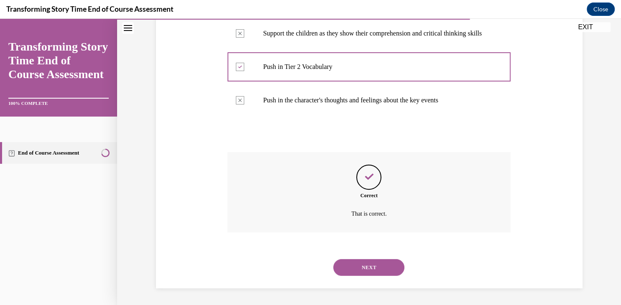
scroll to position [249, 0]
click at [377, 266] on button "NEXT" at bounding box center [368, 267] width 71 height 17
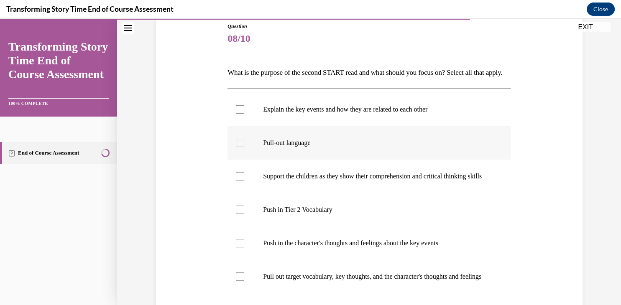
scroll to position [115, 0]
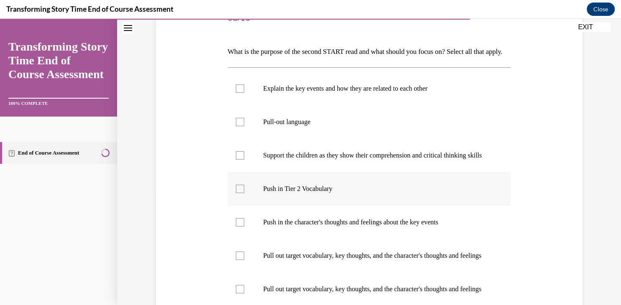
click at [237, 193] on div at bounding box center [240, 189] width 8 height 8
click at [237, 193] on input "Push in Tier 2 Vocabulary" at bounding box center [240, 189] width 8 height 8
checkbox input "true"
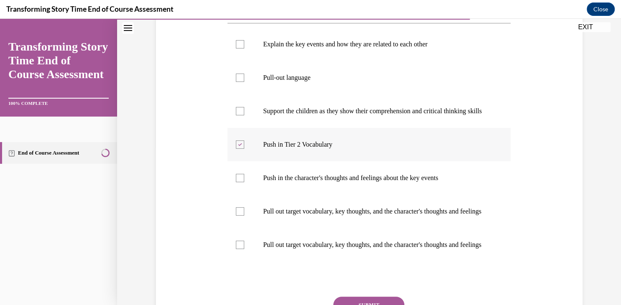
scroll to position [172, 0]
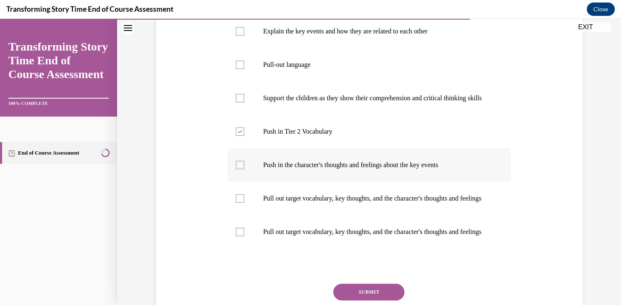
click at [242, 169] on div at bounding box center [240, 165] width 8 height 8
click at [242, 169] on input "Push in the character's thoughts and feelings about the key events" at bounding box center [240, 165] width 8 height 8
checkbox input "true"
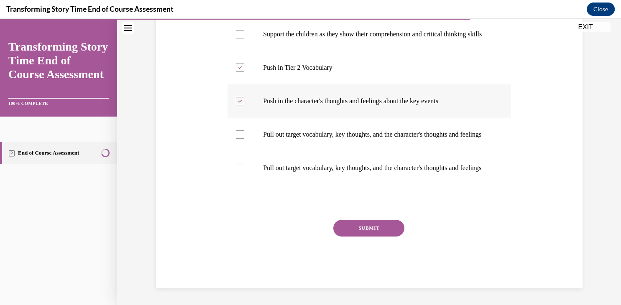
scroll to position [243, 0]
click at [366, 237] on button "SUBMIT" at bounding box center [368, 228] width 71 height 17
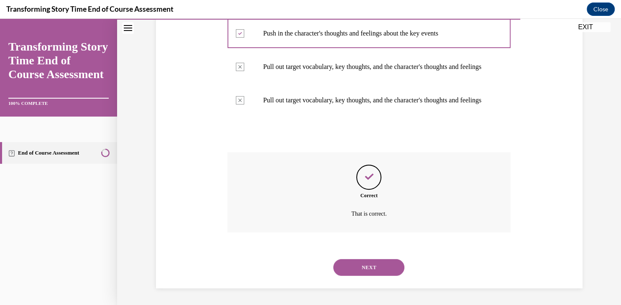
scroll to position [333, 0]
click at [373, 266] on button "NEXT" at bounding box center [368, 267] width 71 height 17
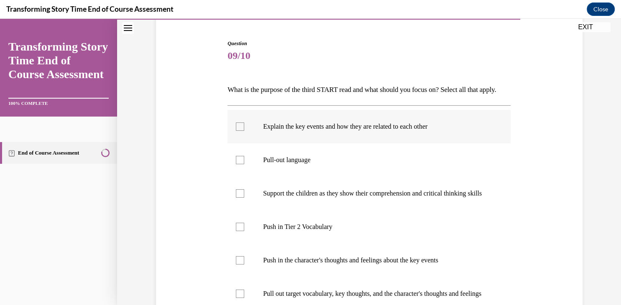
scroll to position [102, 0]
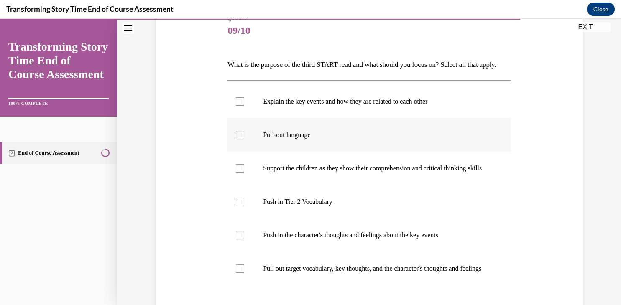
click at [240, 139] on div at bounding box center [240, 135] width 8 height 8
click at [240, 139] on input "Pull-out language" at bounding box center [240, 135] width 8 height 8
checkbox input "true"
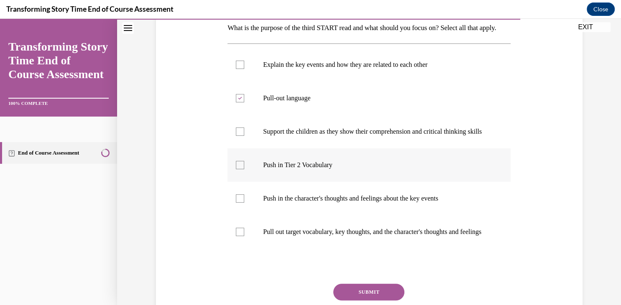
scroll to position [139, 0]
click at [238, 136] on div at bounding box center [240, 131] width 8 height 8
click at [238, 136] on input "Support the children as they show their comprehension and critical thinking ski…" at bounding box center [240, 131] width 8 height 8
checkbox input "true"
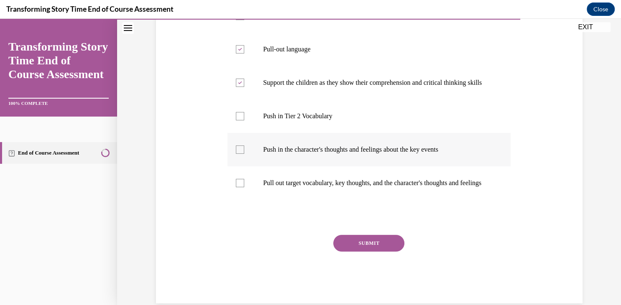
click at [240, 154] on div at bounding box center [240, 150] width 8 height 8
click at [240, 154] on input "Push in the character's thoughts and feelings about the key events" at bounding box center [240, 150] width 8 height 8
checkbox input "true"
click at [381, 252] on button "SUBMIT" at bounding box center [368, 243] width 71 height 17
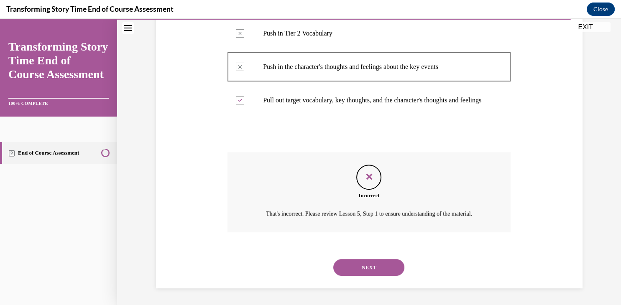
scroll to position [290, 0]
click at [363, 272] on button "NEXT" at bounding box center [368, 267] width 71 height 17
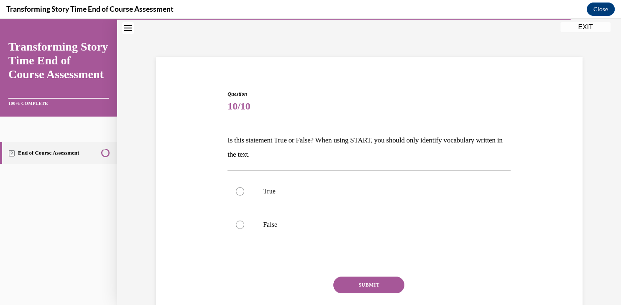
scroll to position [25, 0]
click at [240, 225] on div at bounding box center [240, 226] width 8 height 8
click at [240, 225] on input "False" at bounding box center [240, 226] width 8 height 8
radio input "true"
click at [364, 283] on button "SUBMIT" at bounding box center [368, 286] width 71 height 17
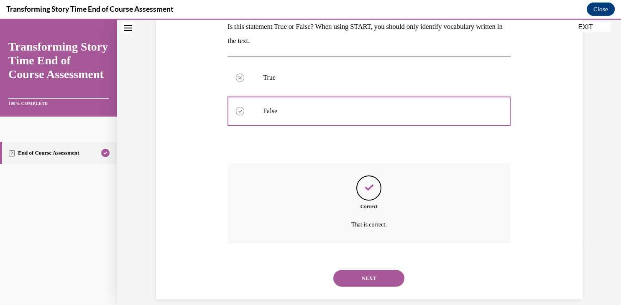
scroll to position [140, 0]
click at [372, 270] on button "NEXT" at bounding box center [368, 278] width 71 height 17
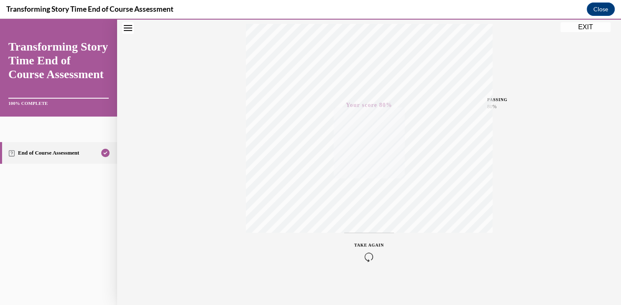
scroll to position [142, 0]
click at [582, 23] on button "EXIT" at bounding box center [585, 27] width 50 height 10
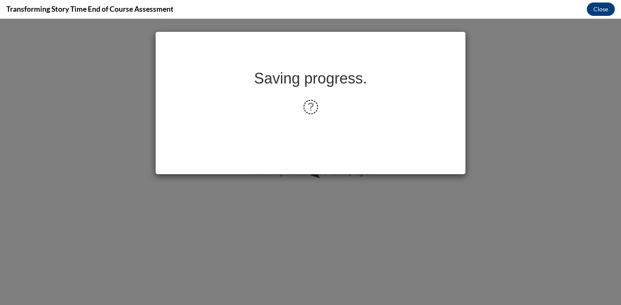
scroll to position [0, 0]
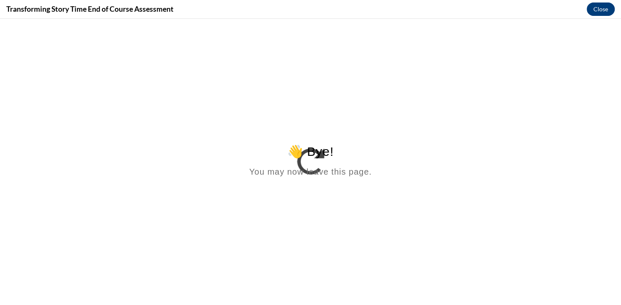
click at [600, 6] on button "Close" at bounding box center [601, 9] width 28 height 13
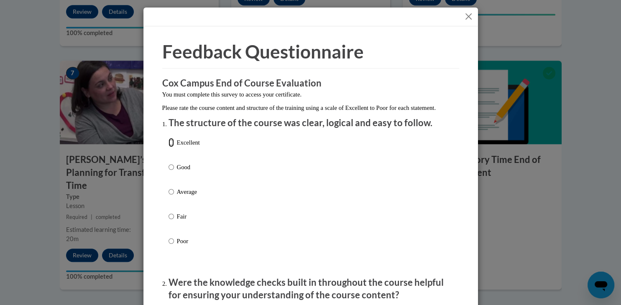
click at [172, 147] on input "Excellent" at bounding box center [171, 142] width 5 height 9
radio input "true"
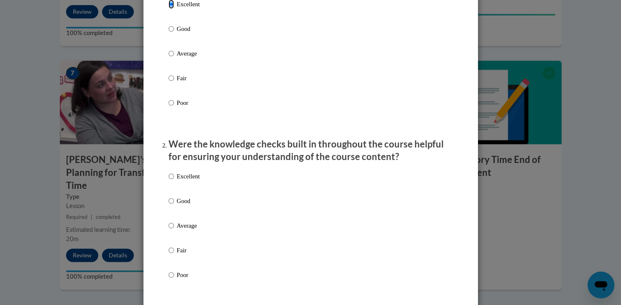
scroll to position [209, 0]
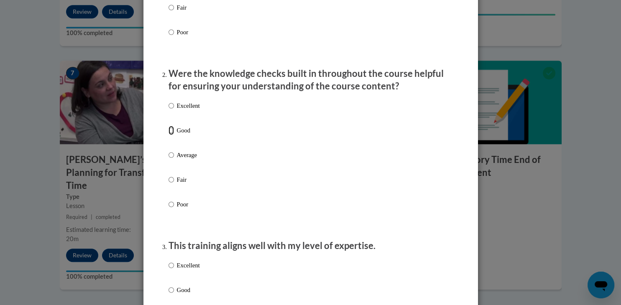
click at [171, 135] on input "Good" at bounding box center [171, 130] width 5 height 9
radio input "true"
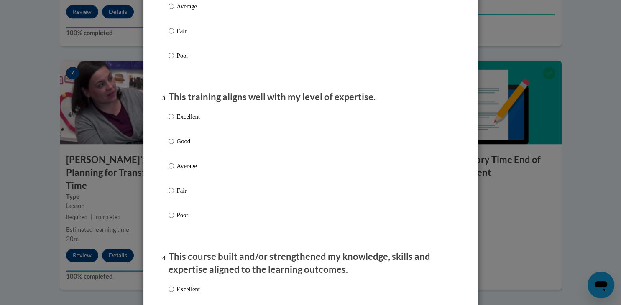
scroll to position [358, 0]
click at [171, 170] on input "Average" at bounding box center [171, 165] width 5 height 9
radio input "true"
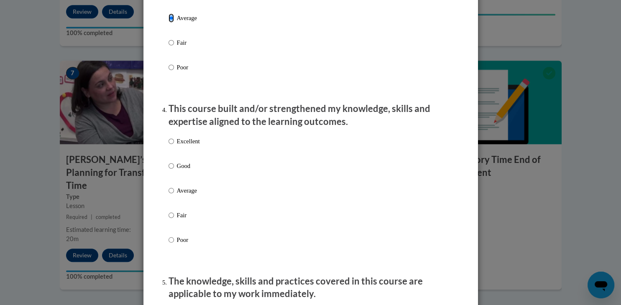
scroll to position [509, 0]
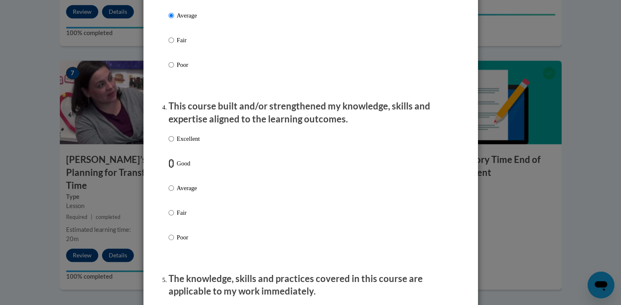
click at [171, 168] on input "Good" at bounding box center [171, 163] width 5 height 9
radio input "true"
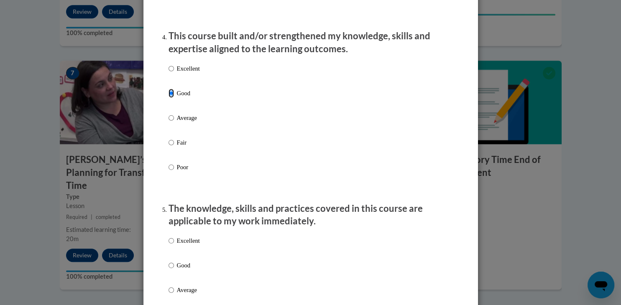
scroll to position [632, 0]
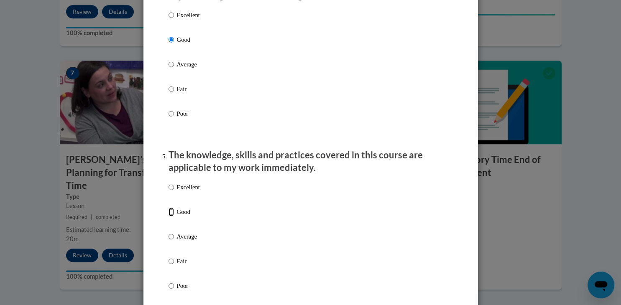
click at [170, 217] on input "Good" at bounding box center [171, 211] width 5 height 9
radio input "true"
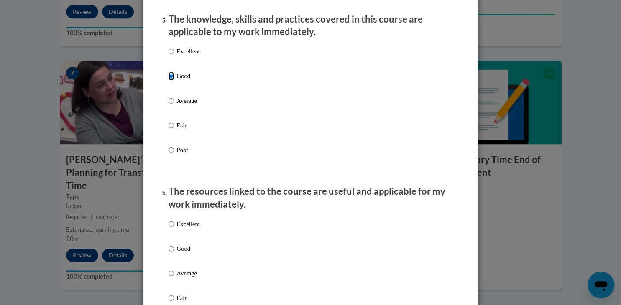
scroll to position [769, 0]
click at [170, 253] on input "Good" at bounding box center [171, 248] width 5 height 9
radio input "true"
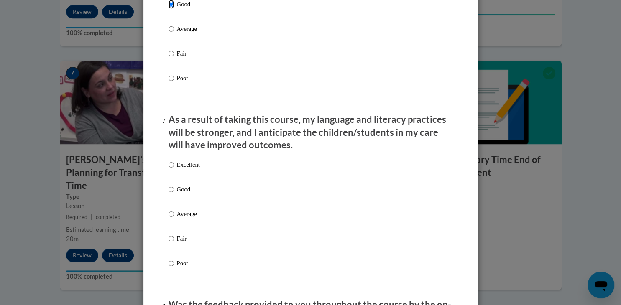
scroll to position [1037, 0]
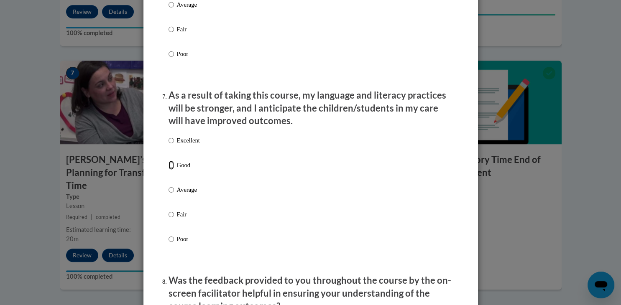
click at [172, 170] on input "Good" at bounding box center [171, 165] width 5 height 9
radio input "true"
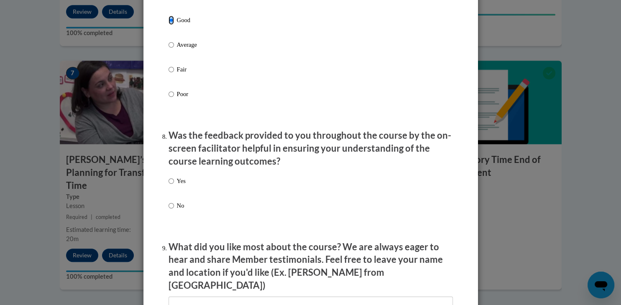
scroll to position [1246, 0]
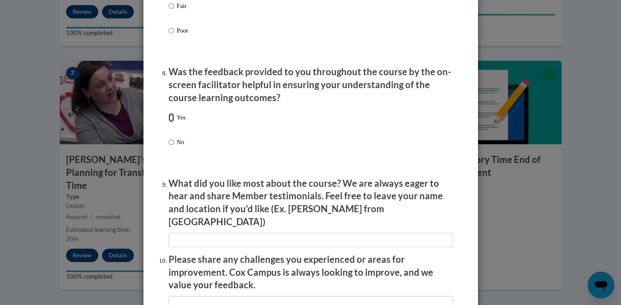
click at [171, 122] on input "Yes" at bounding box center [171, 117] width 5 height 9
radio input "true"
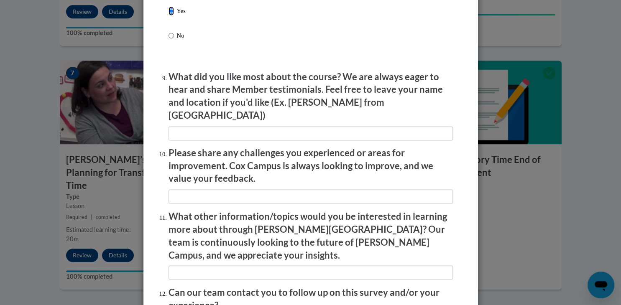
scroll to position [1434, 0]
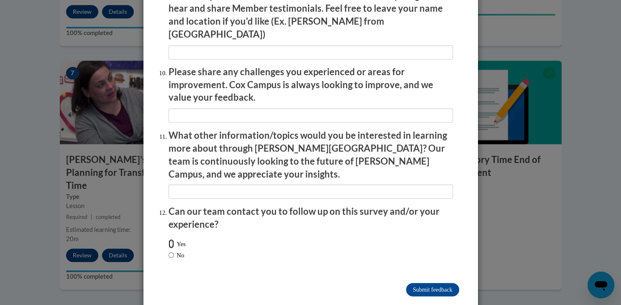
click at [172, 239] on input "Yes" at bounding box center [171, 243] width 5 height 9
radio input "true"
click at [451, 283] on input "Submit feedback" at bounding box center [432, 289] width 53 height 13
